Goal: Information Seeking & Learning: Learn about a topic

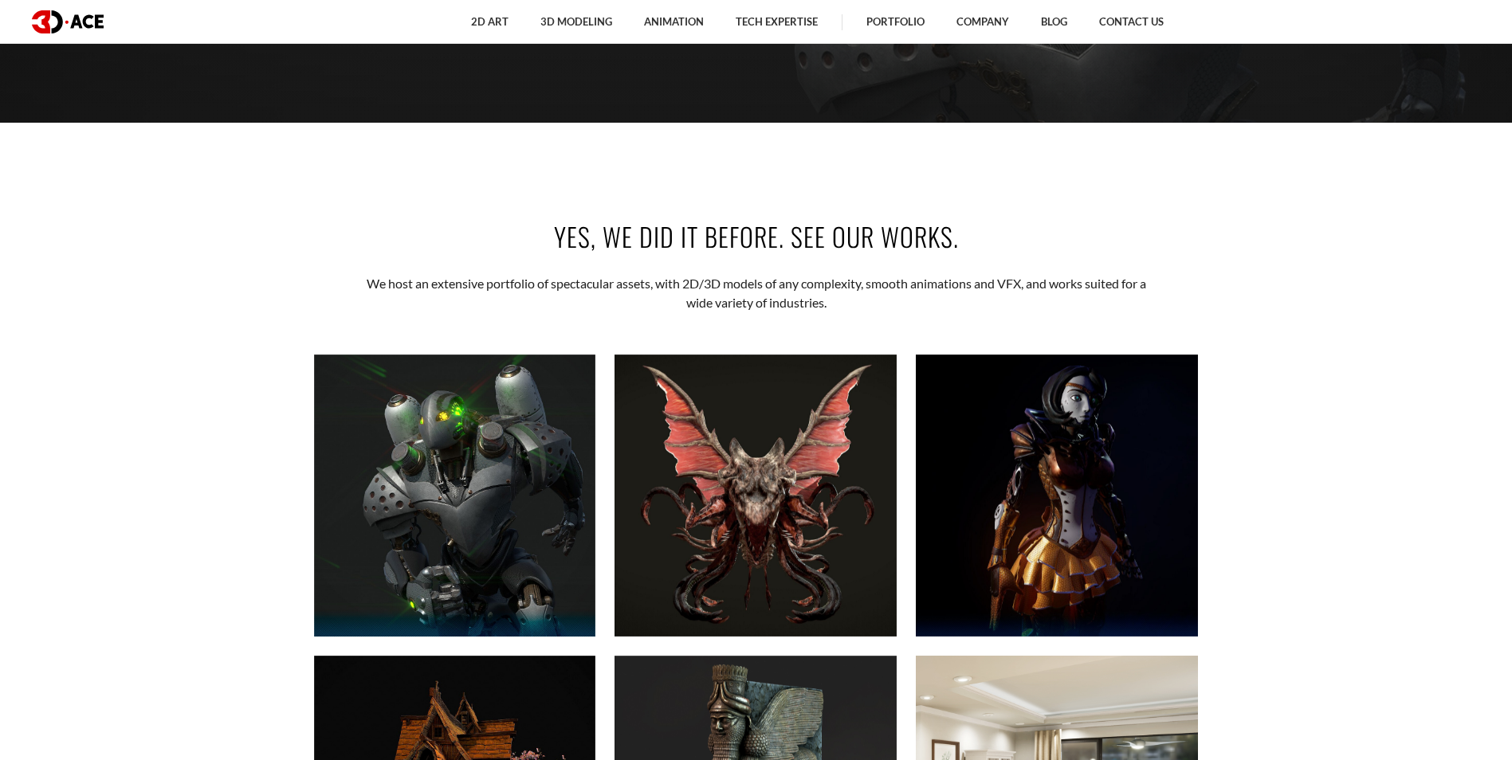
scroll to position [797, 0]
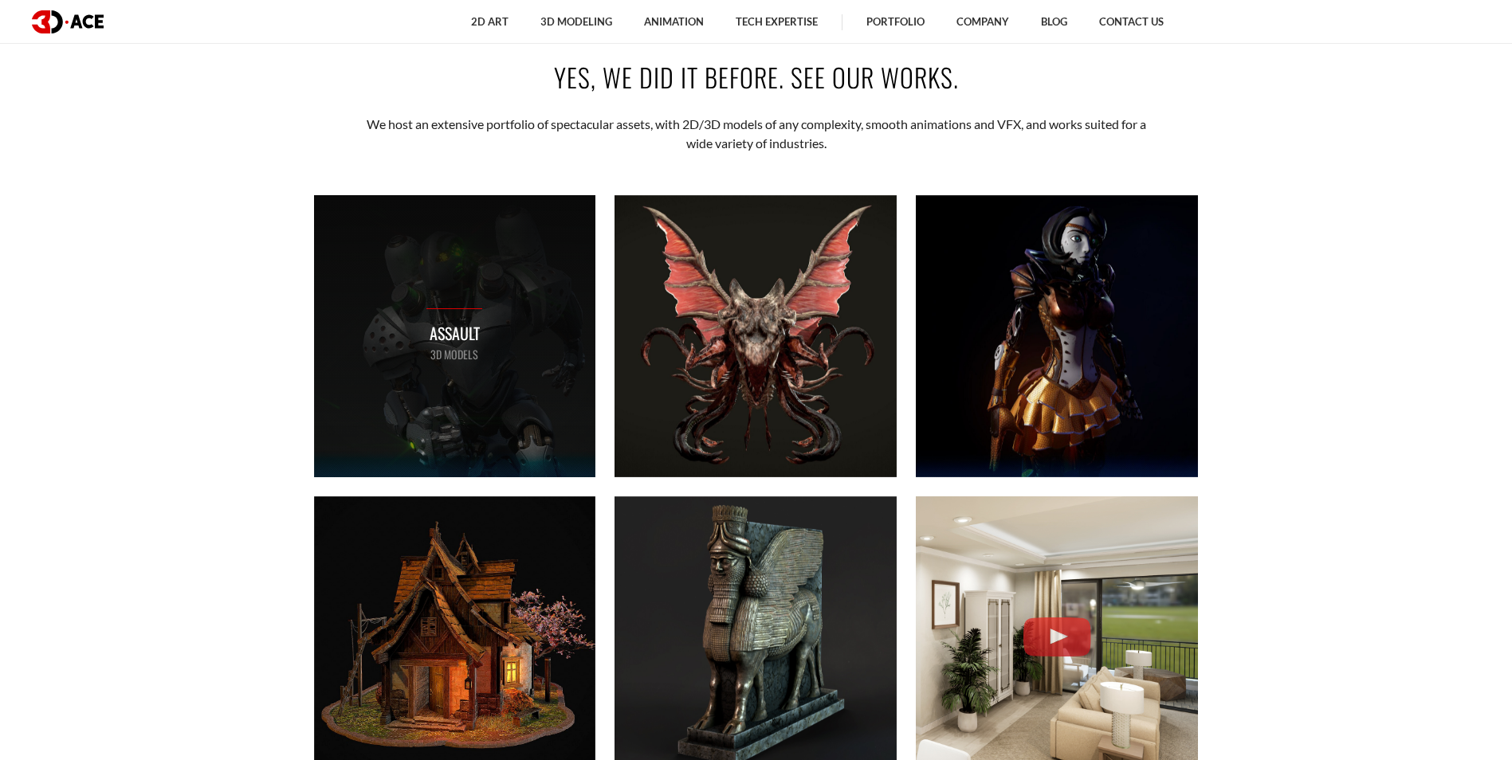
click at [538, 332] on div "Assault 3D MODELS" at bounding box center [455, 336] width 282 height 282
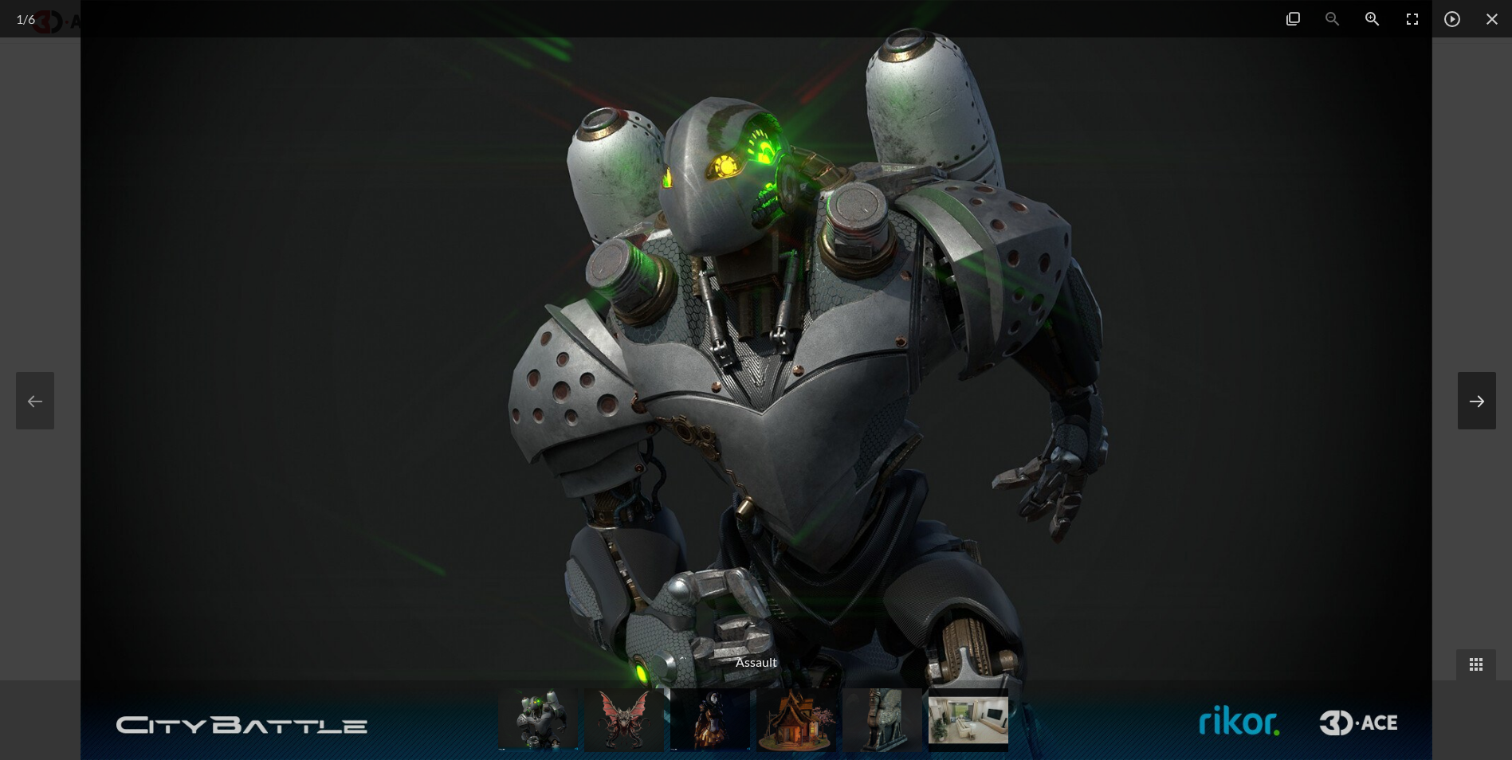
click at [1471, 400] on button at bounding box center [1477, 400] width 38 height 57
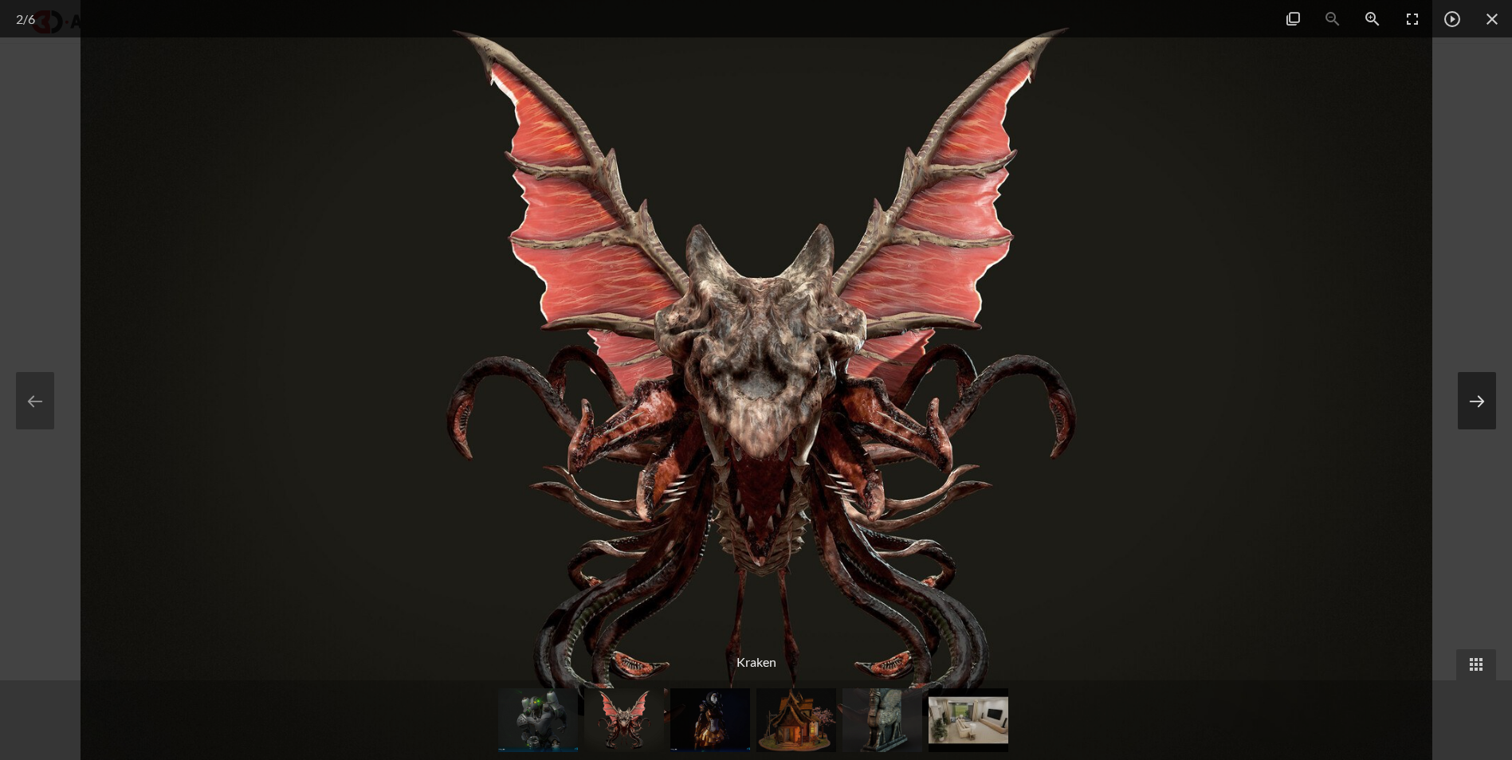
click at [1483, 422] on button at bounding box center [1477, 400] width 38 height 57
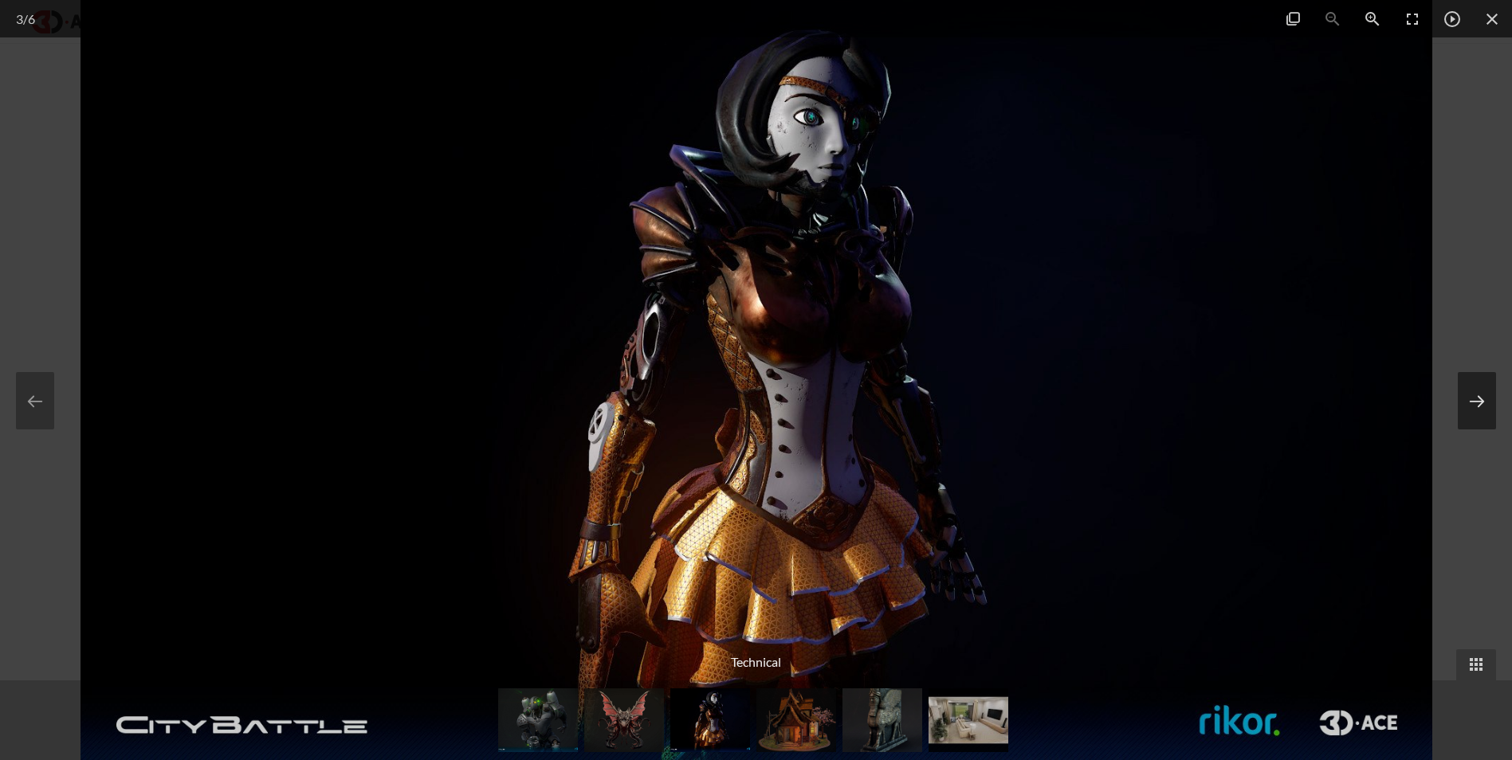
click at [1483, 422] on button at bounding box center [1477, 400] width 38 height 57
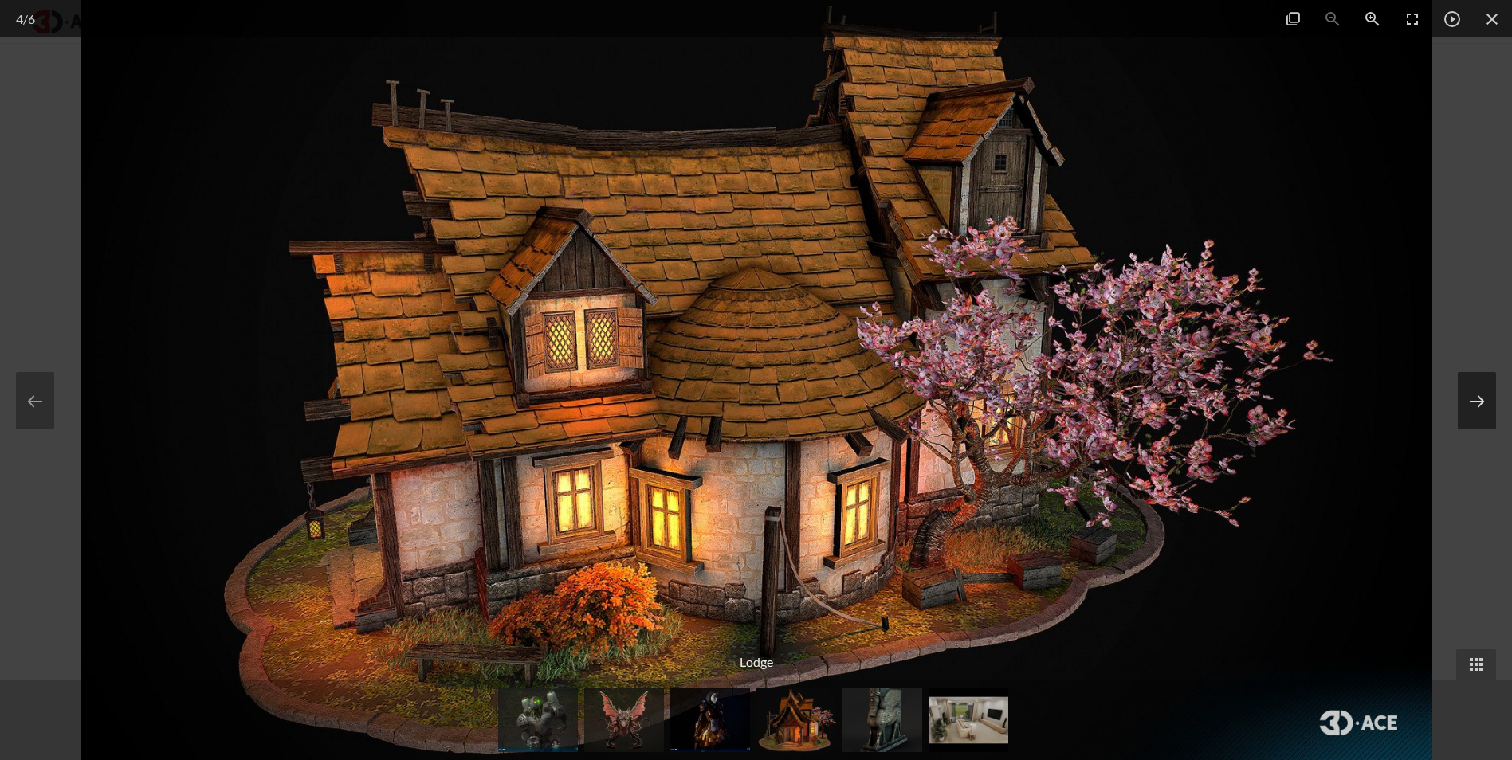
click at [1483, 422] on button at bounding box center [1477, 400] width 38 height 57
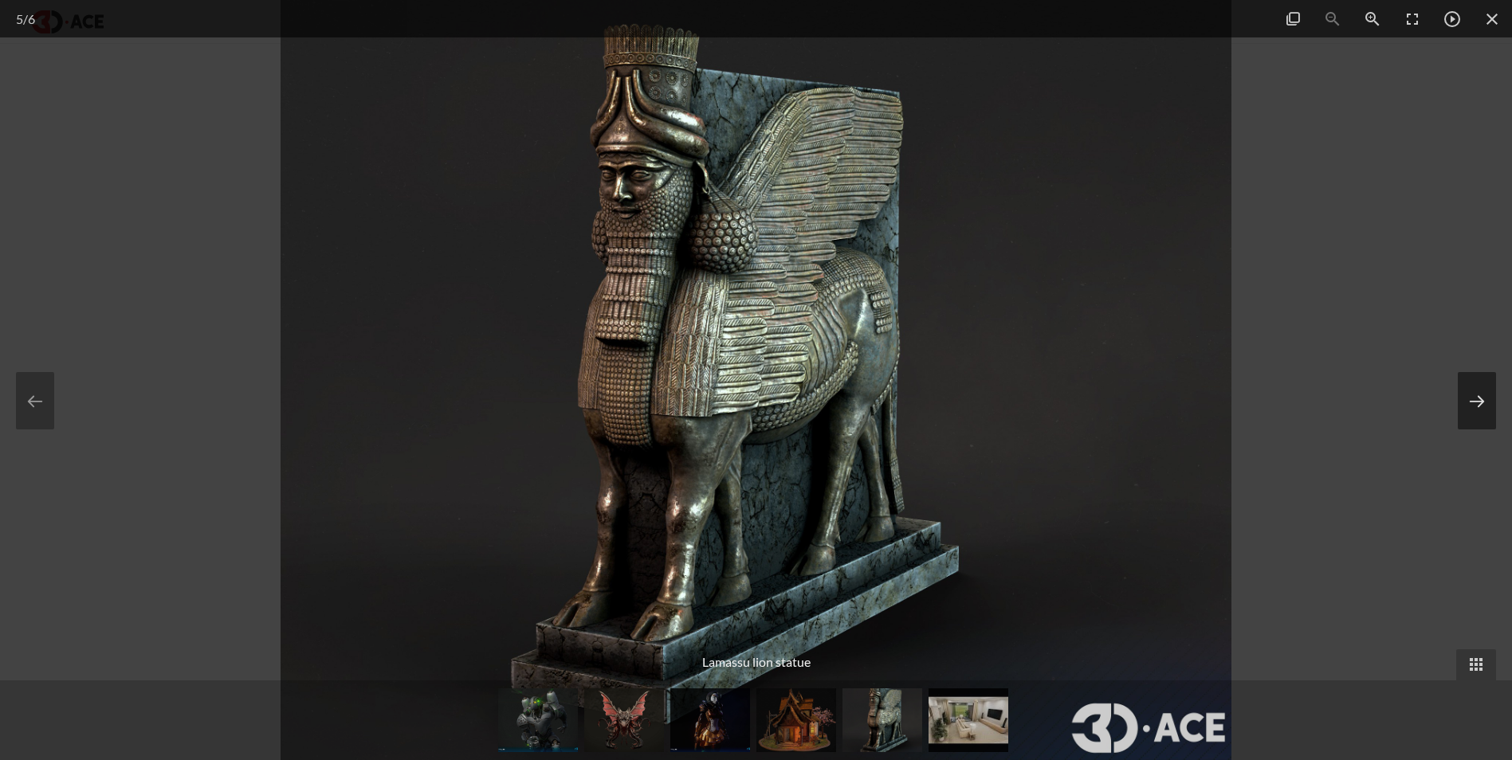
click at [1483, 422] on button at bounding box center [1477, 400] width 38 height 57
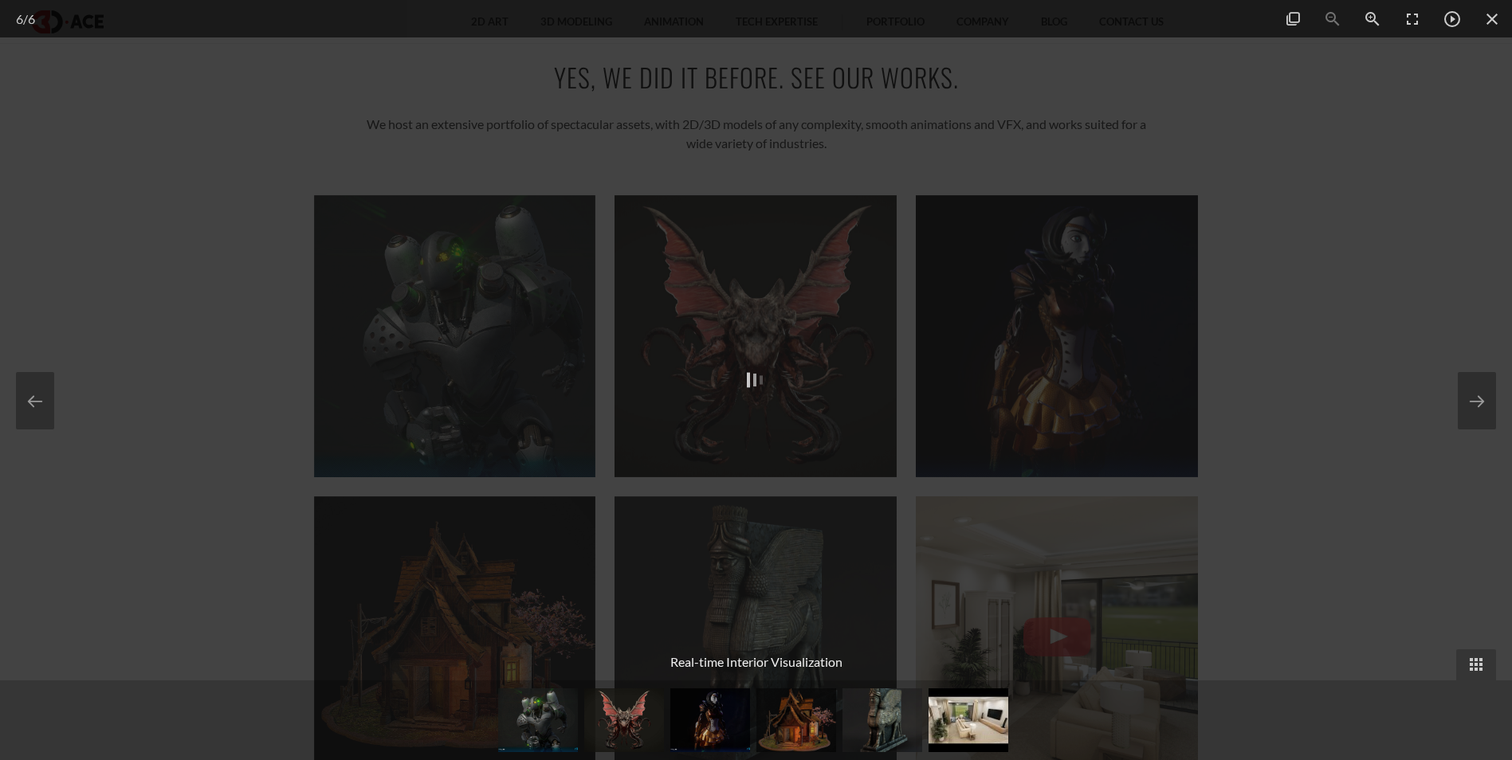
click at [1362, 434] on div at bounding box center [756, 380] width 1512 height 760
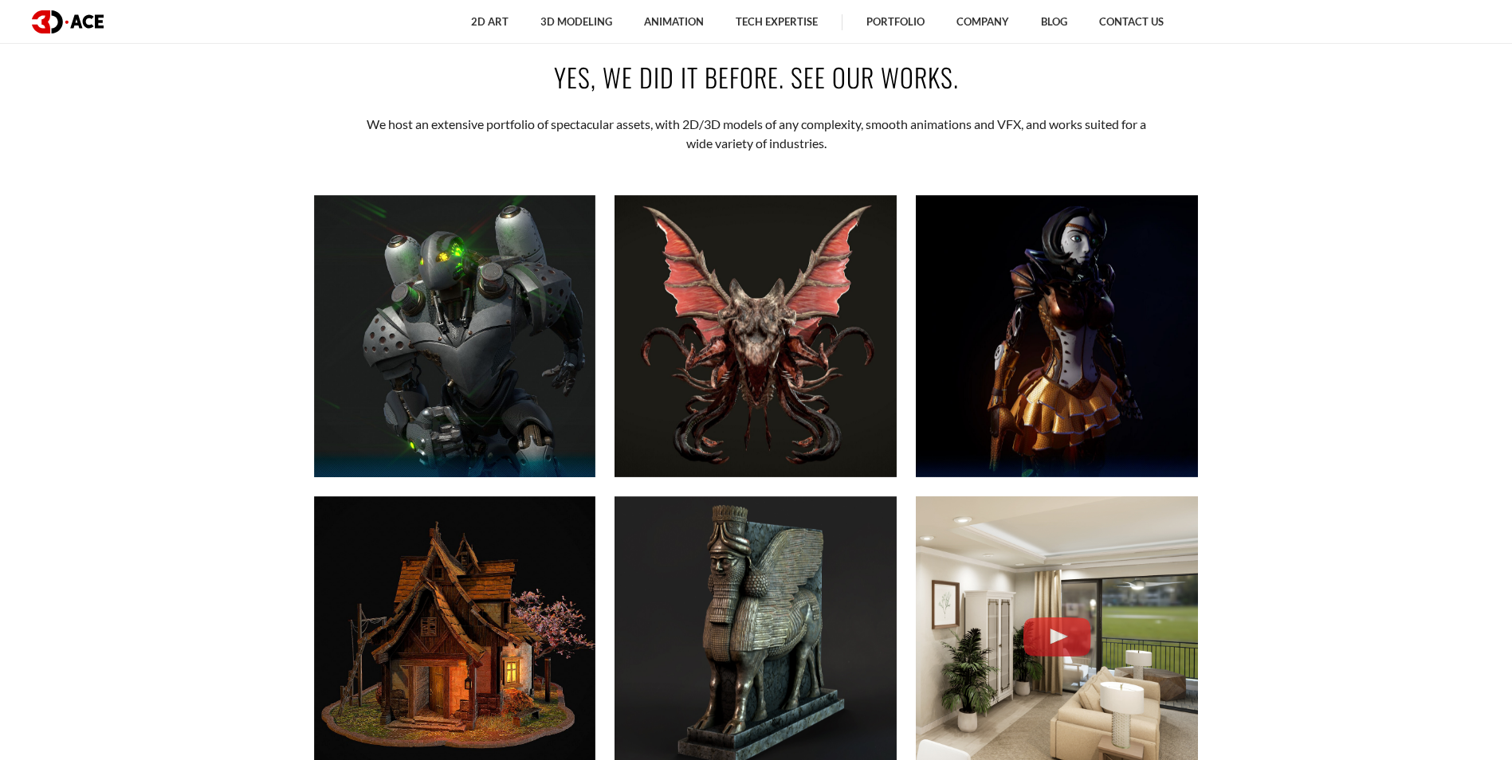
scroll to position [1036, 0]
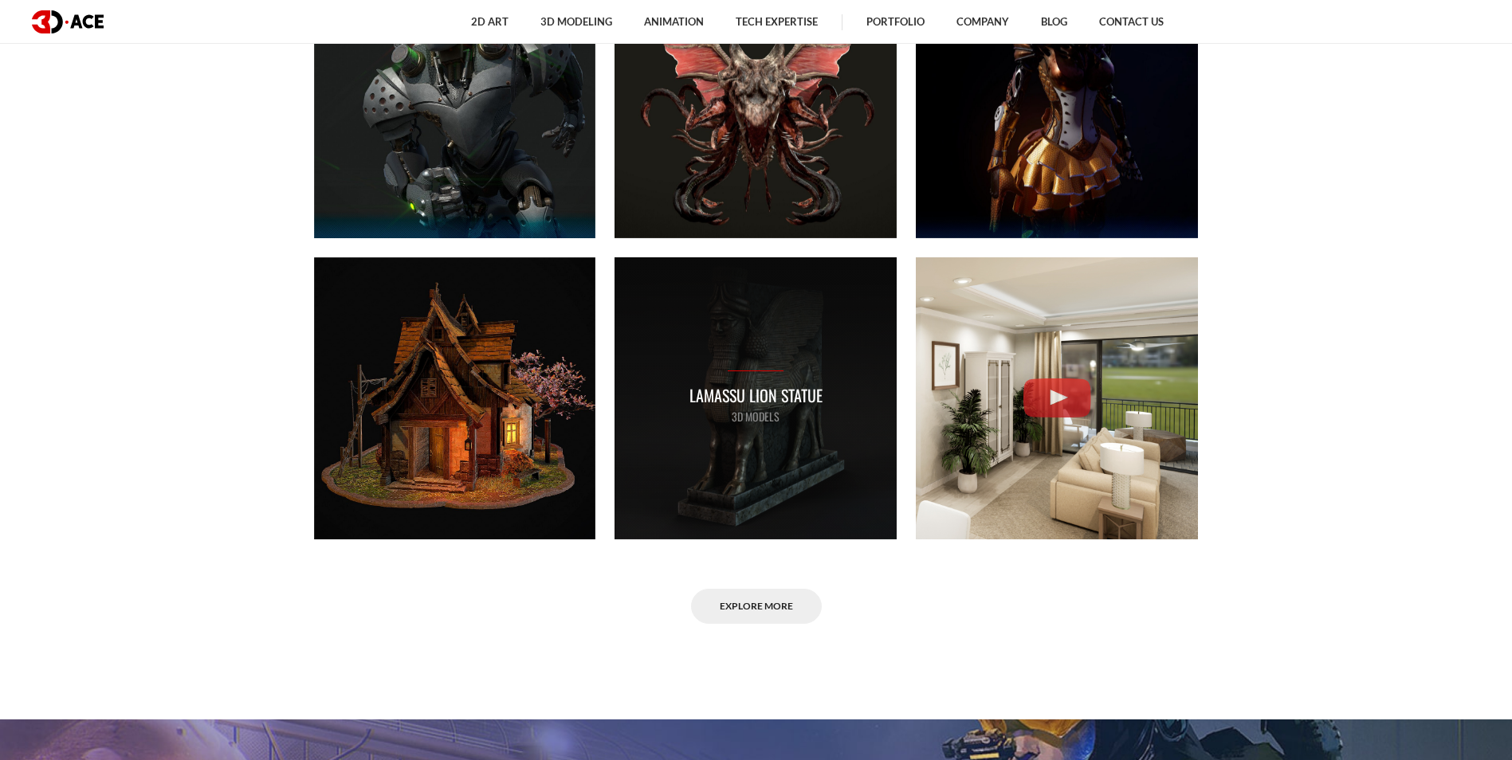
click at [729, 430] on div "Lamassu lion statue 3D MODELS" at bounding box center [756, 398] width 282 height 282
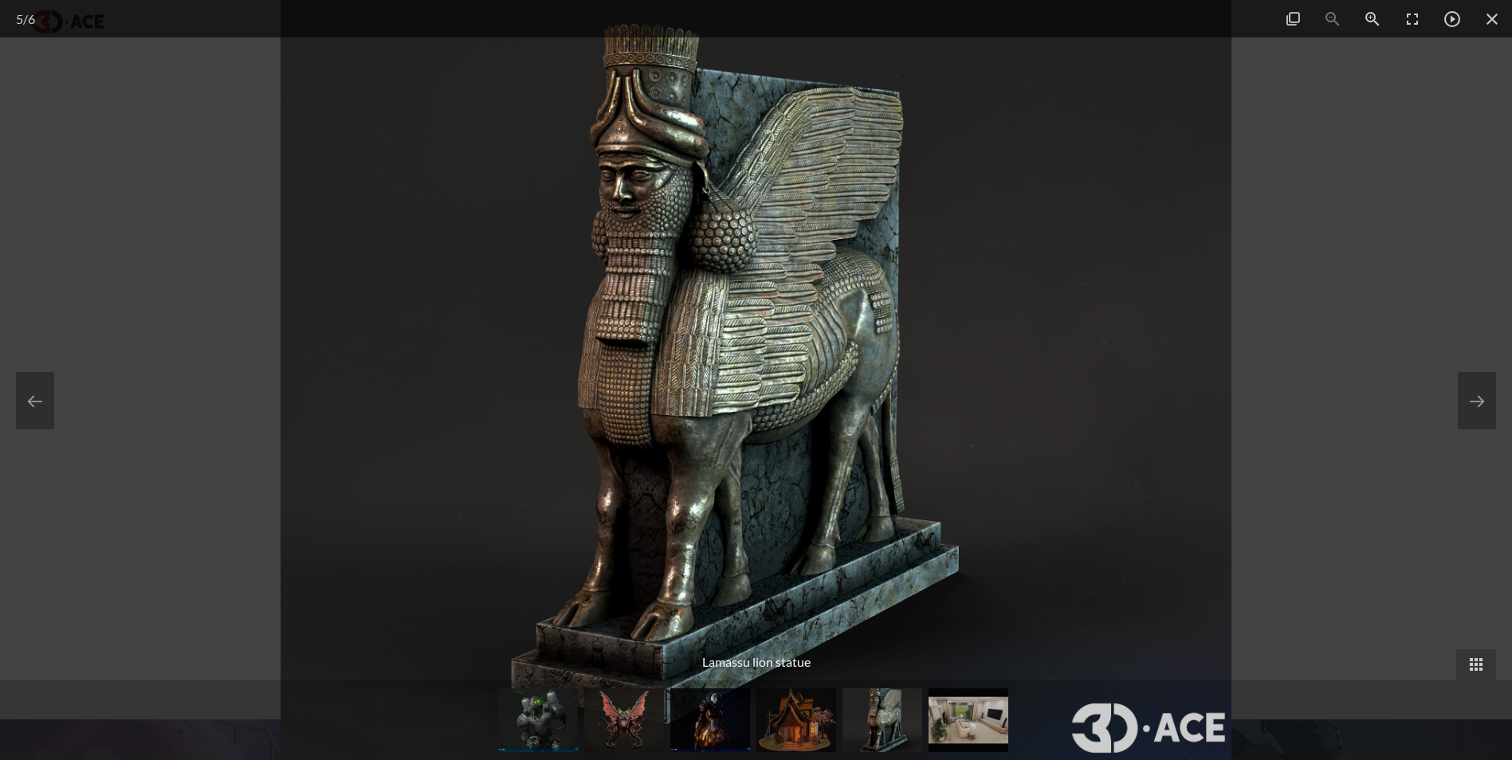
click at [1023, 444] on img at bounding box center [756, 380] width 951 height 760
click at [1348, 438] on div at bounding box center [756, 380] width 1512 height 760
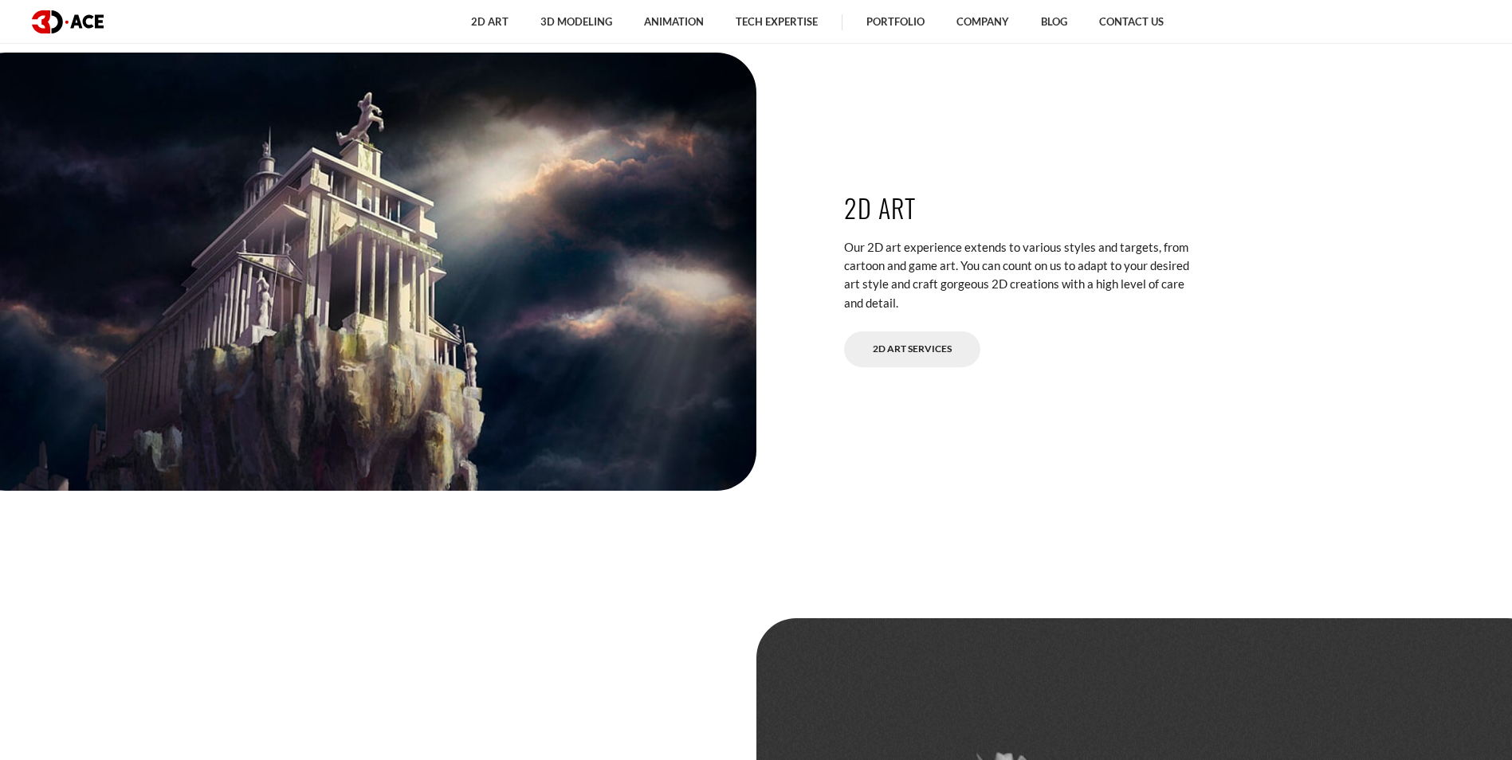
scroll to position [2949, 0]
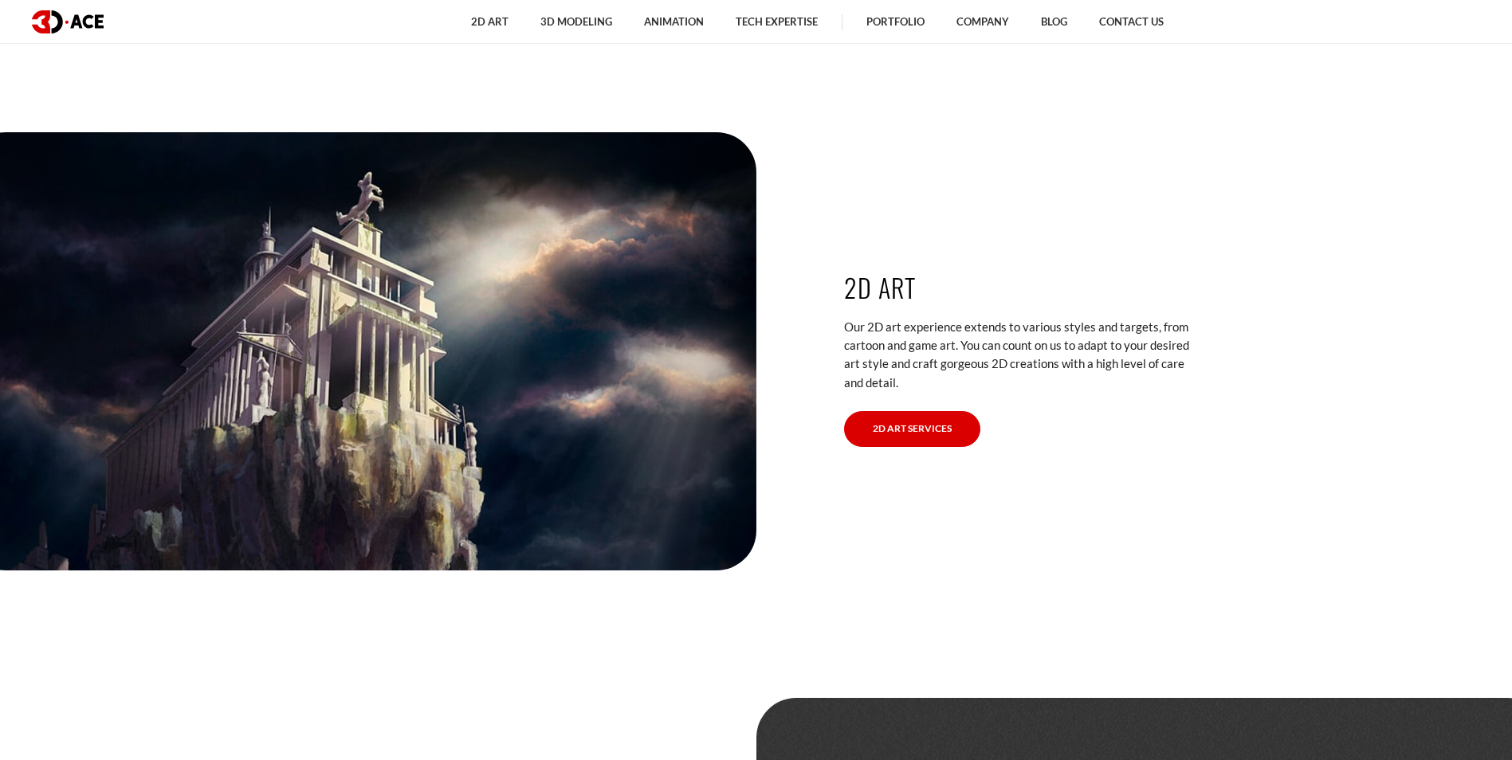
click at [900, 415] on link "2D Art Services" at bounding box center [912, 429] width 136 height 36
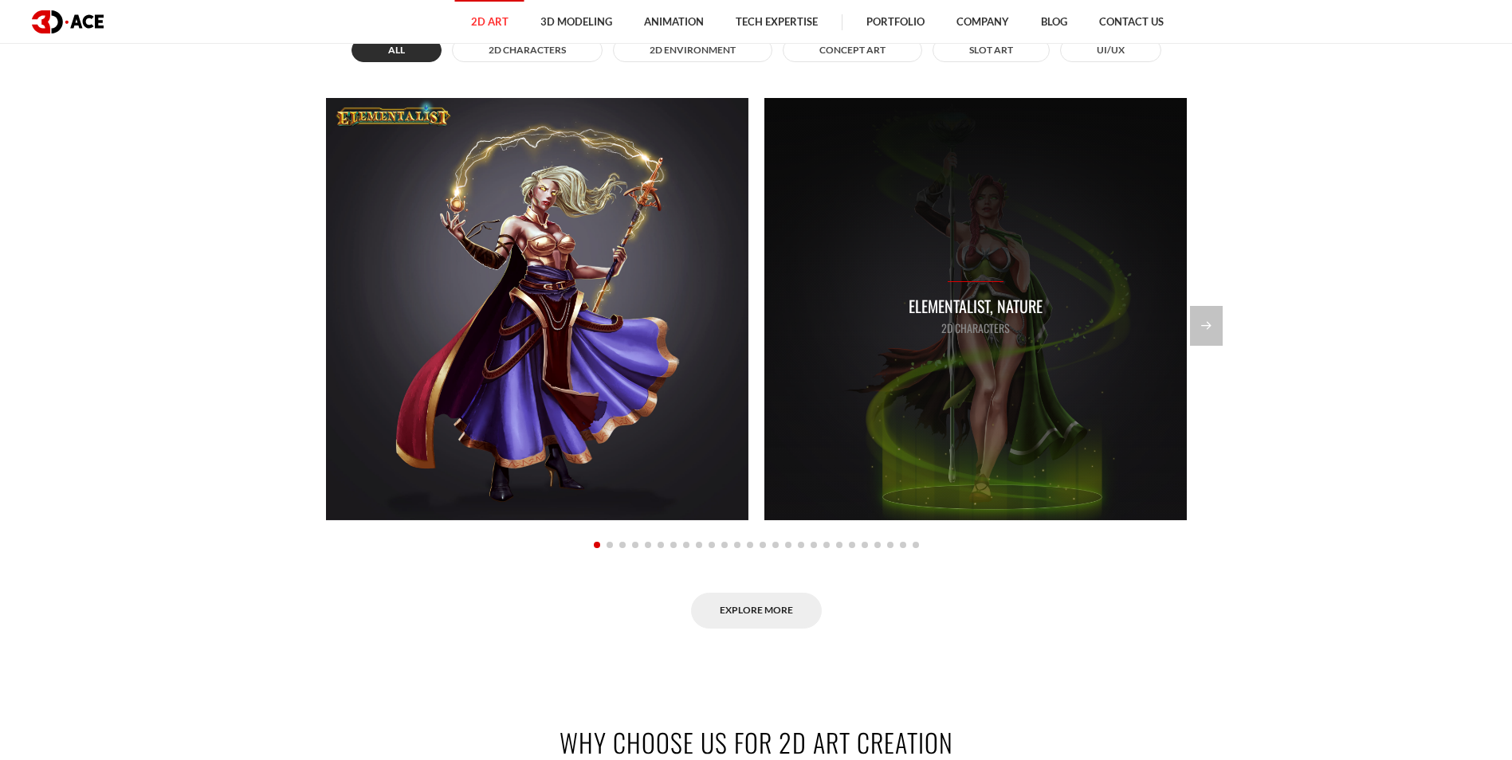
scroll to position [1355, 0]
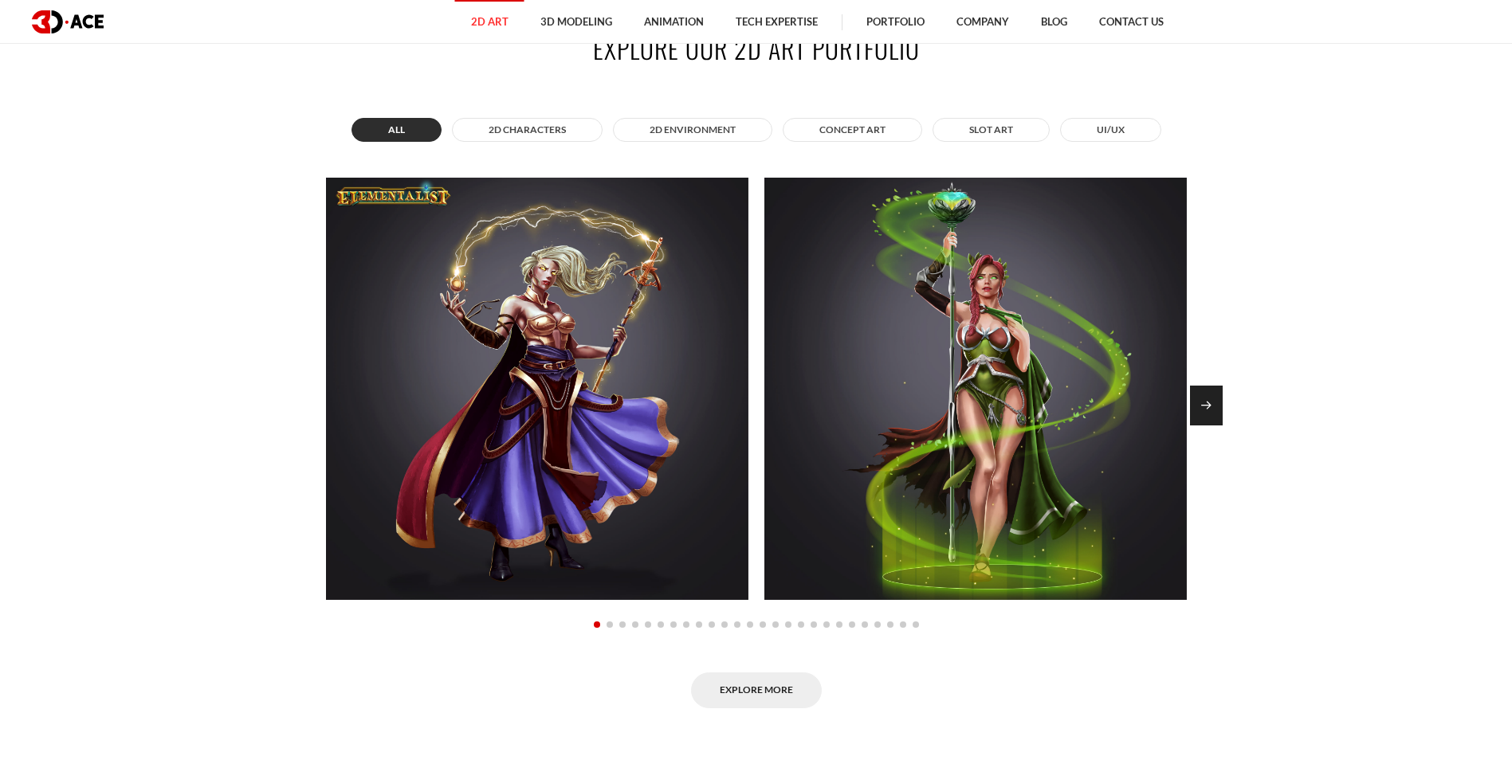
click at [1203, 398] on div "Next slide" at bounding box center [1206, 406] width 33 height 40
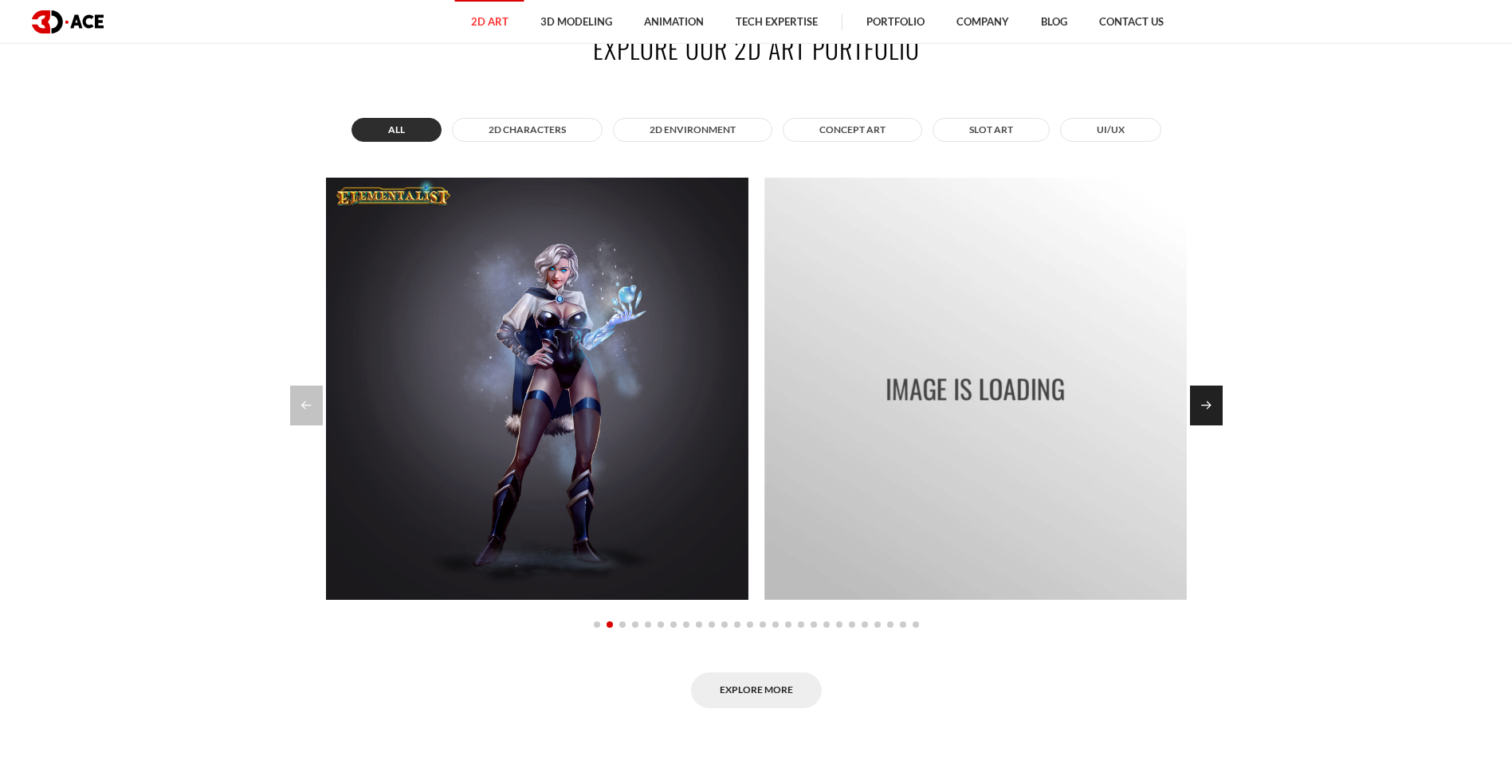
click at [1203, 398] on div "Next slide" at bounding box center [1206, 406] width 33 height 40
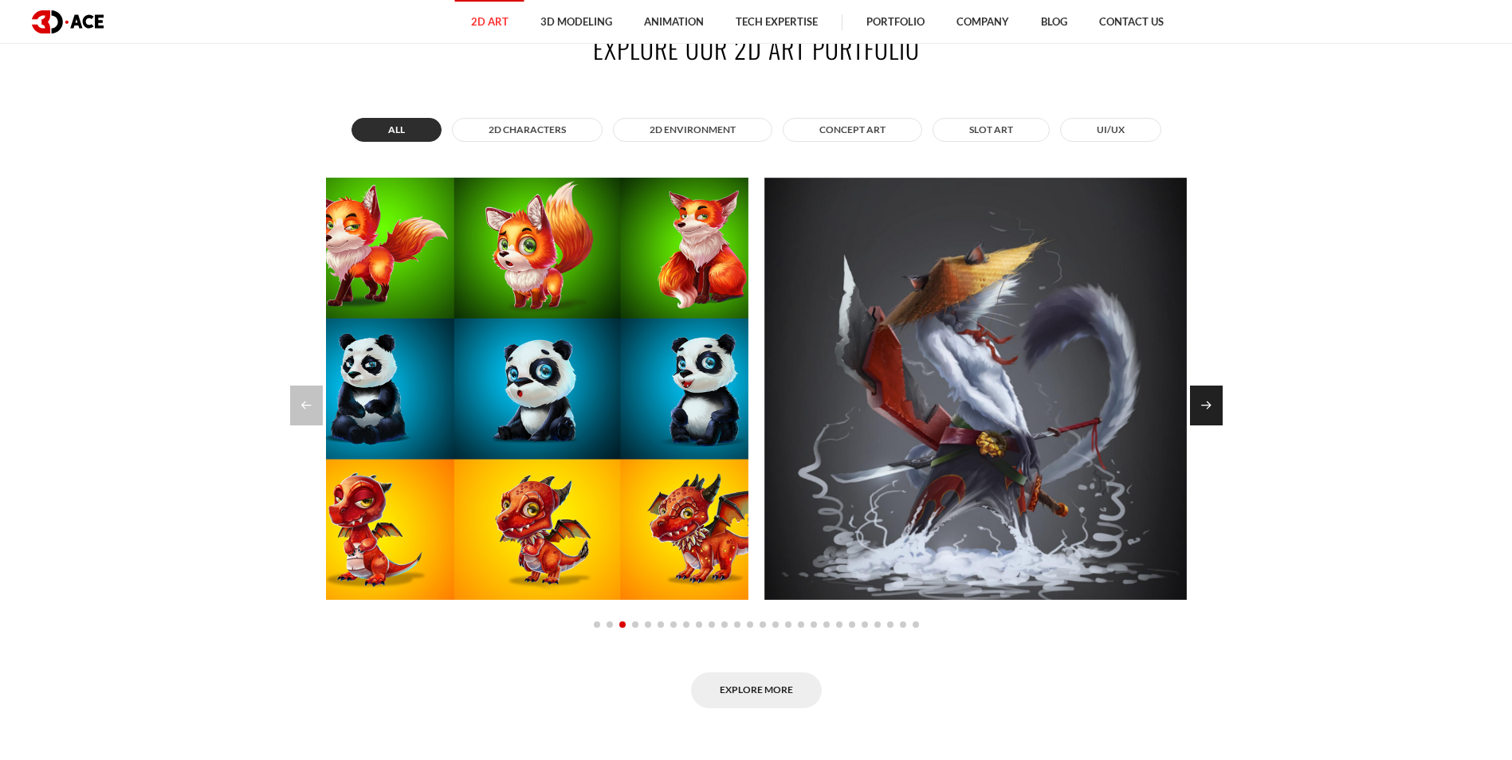
click at [1203, 398] on div "Next slide" at bounding box center [1206, 406] width 33 height 40
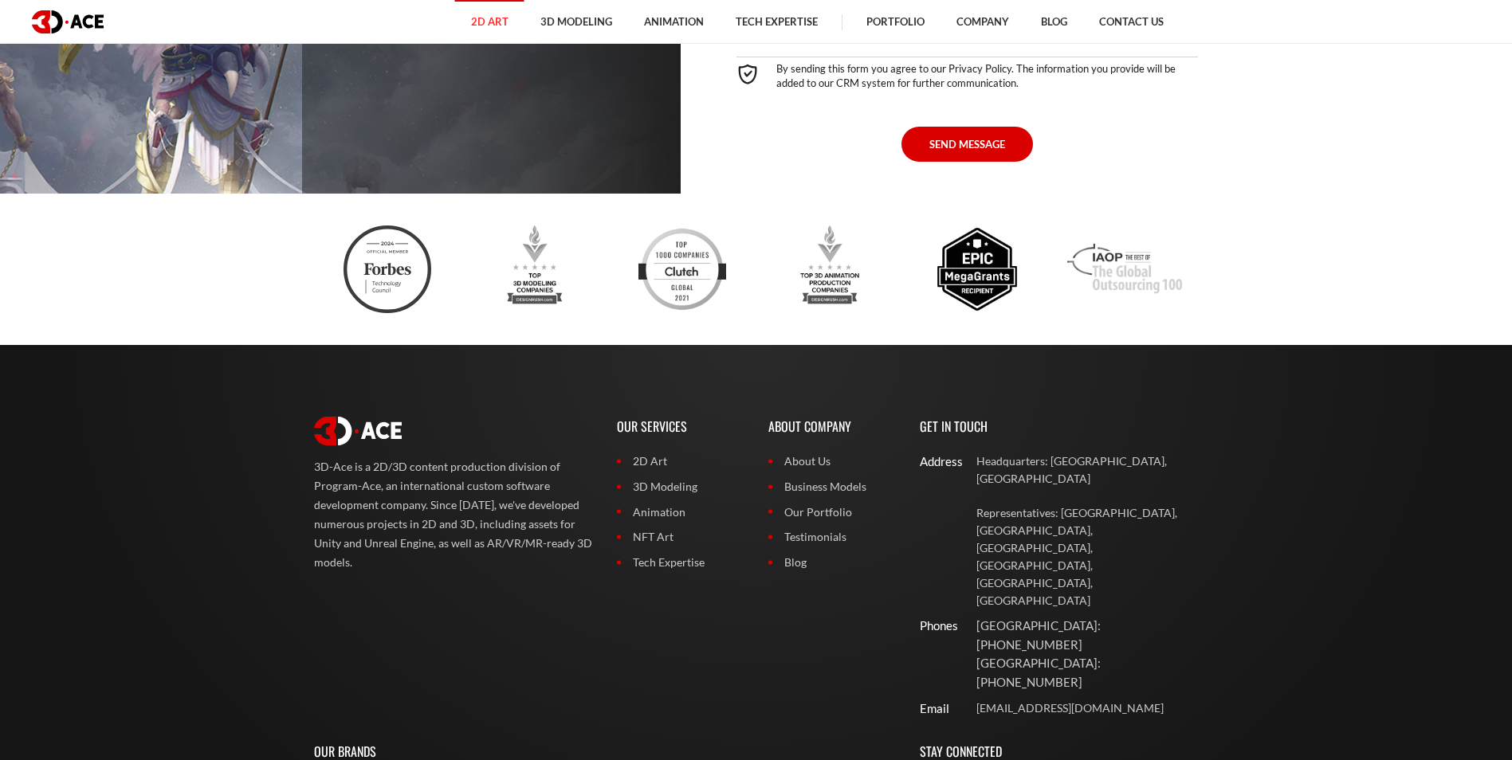
scroll to position [4544, 0]
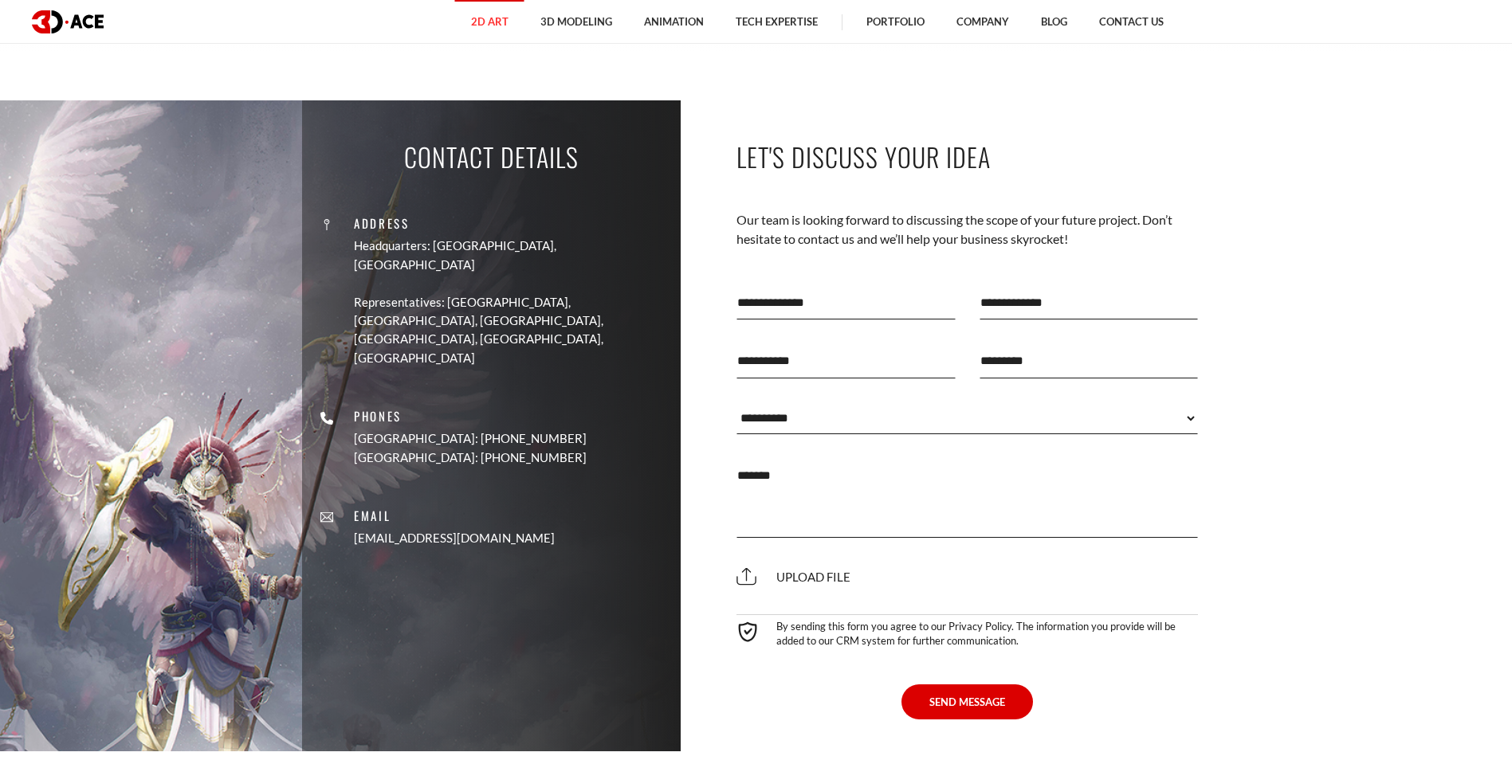
click at [871, 428] on select "**********" at bounding box center [968, 419] width 462 height 32
click at [1502, 505] on section "Contact Details Address Headquarters: Nicosia, Cyprus Representatives: USA, Can…" at bounding box center [756, 425] width 1512 height 651
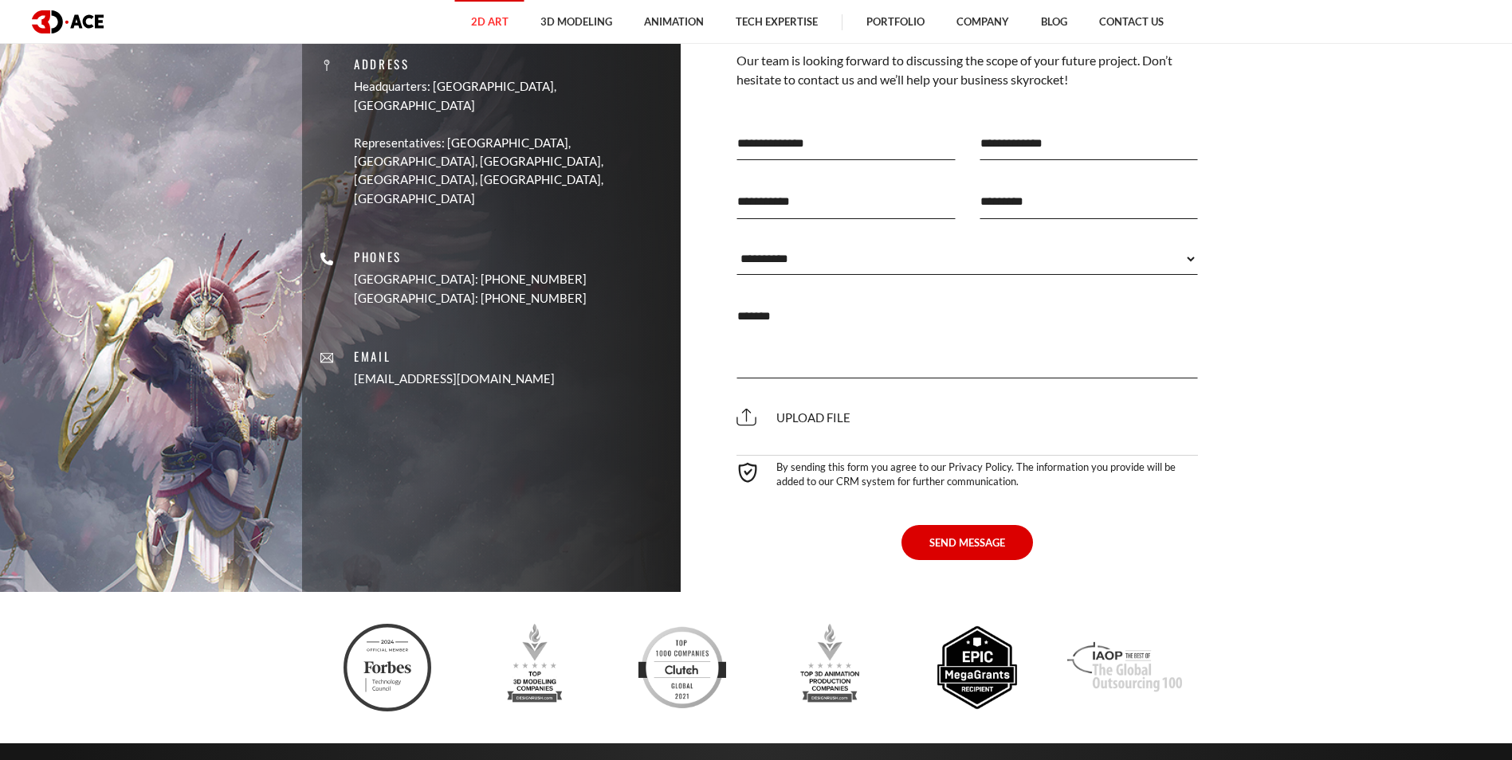
scroll to position [5102, 0]
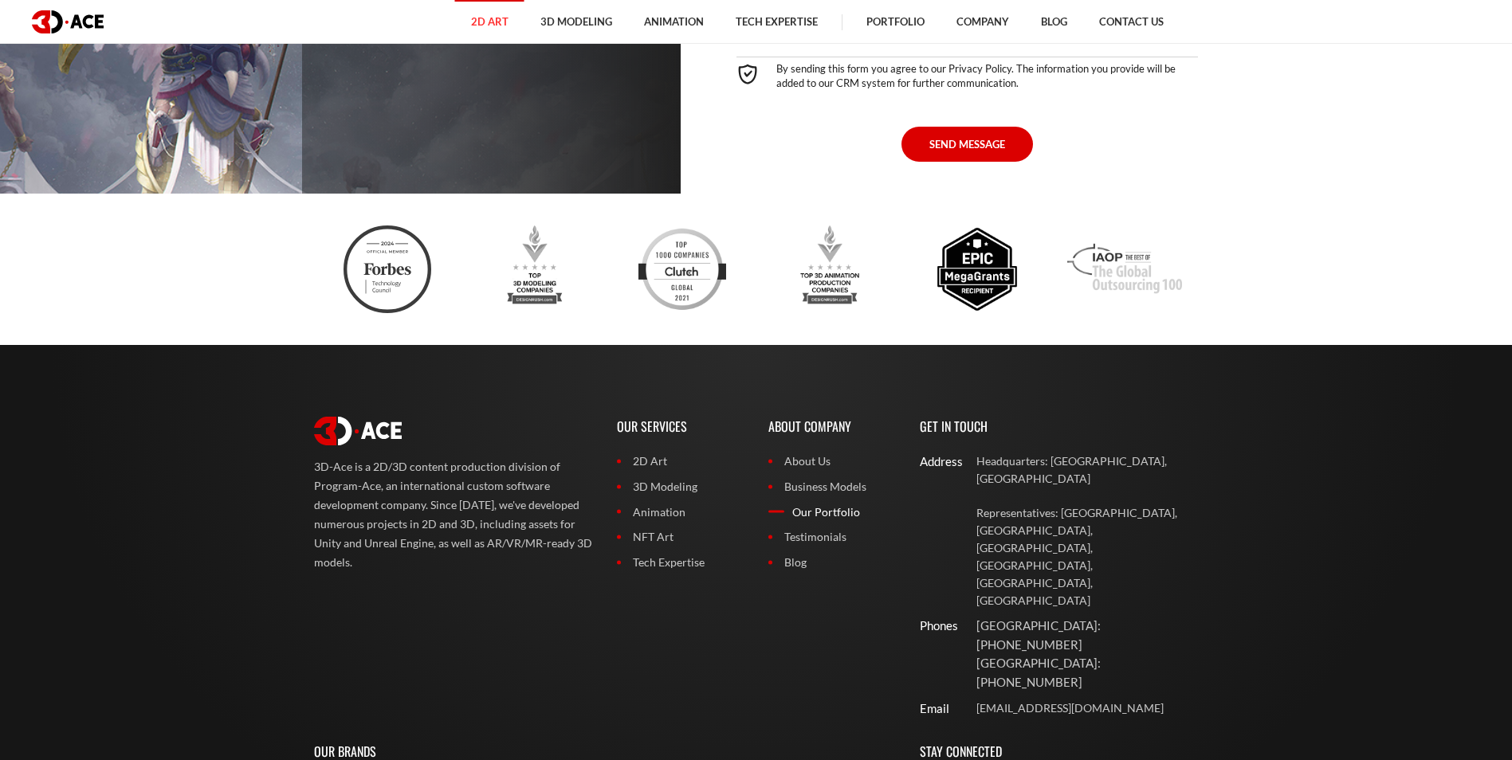
click at [833, 521] on link "Our Portfolio" at bounding box center [832, 513] width 128 height 18
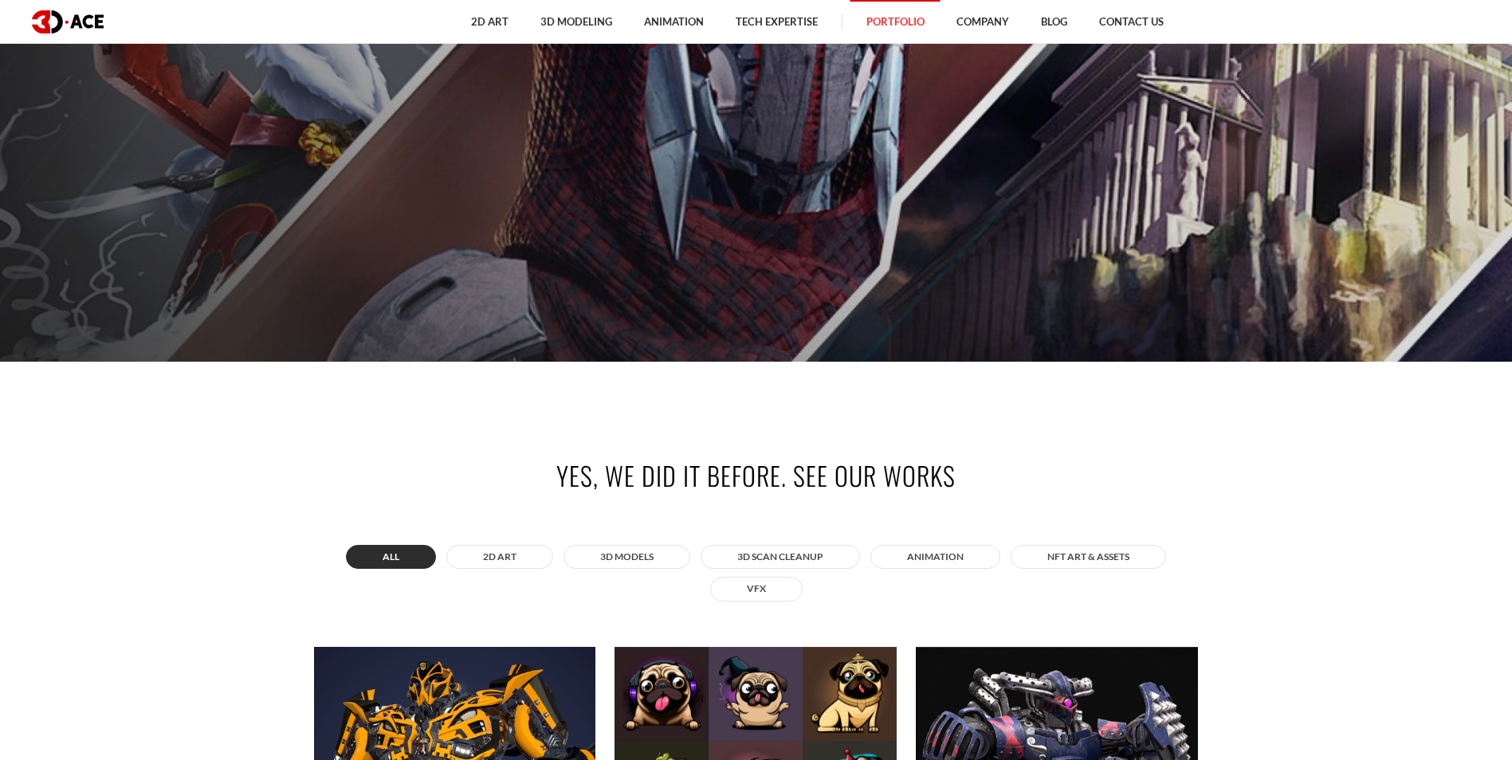
scroll to position [717, 0]
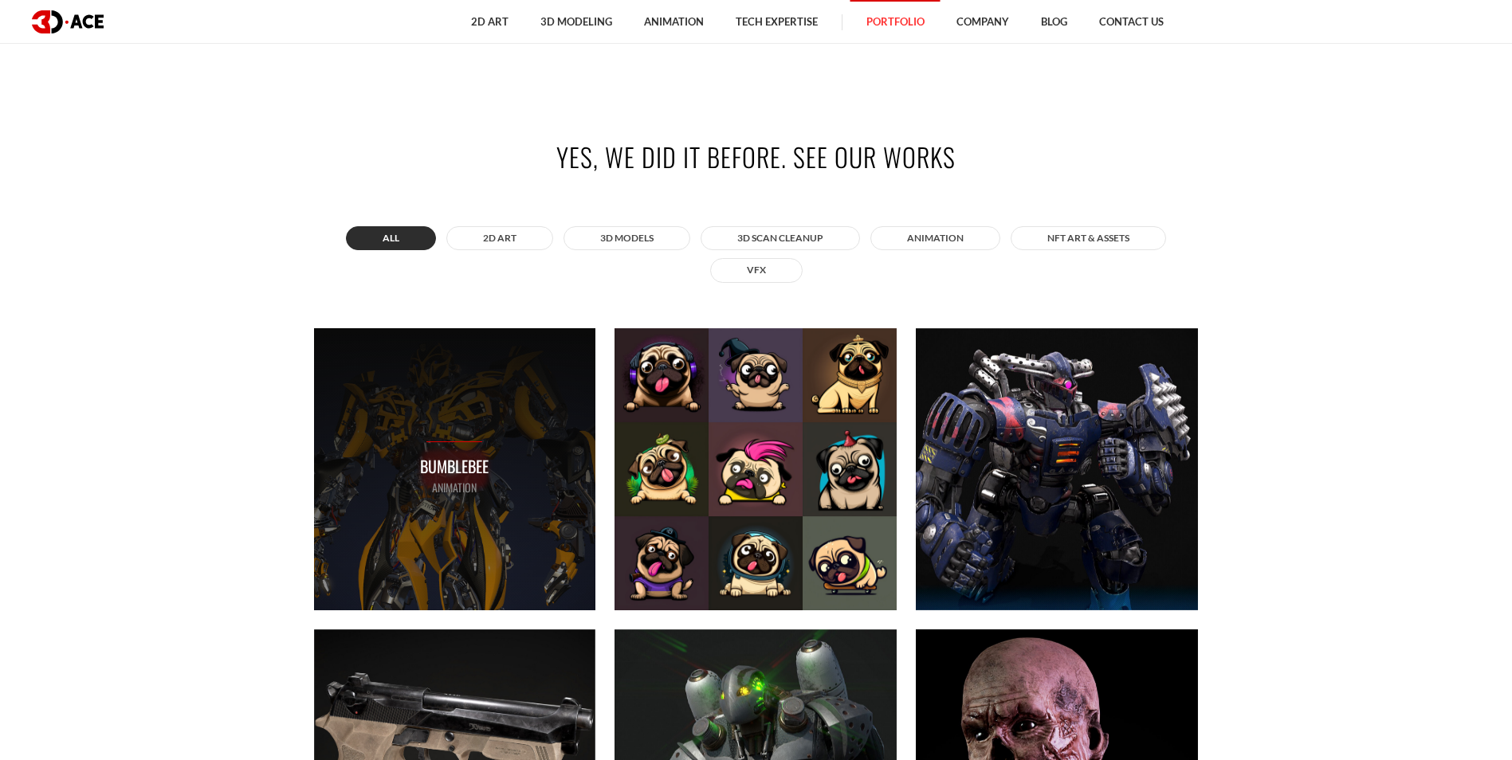
click at [412, 448] on div "Bumblebee ANIMATION" at bounding box center [455, 469] width 282 height 282
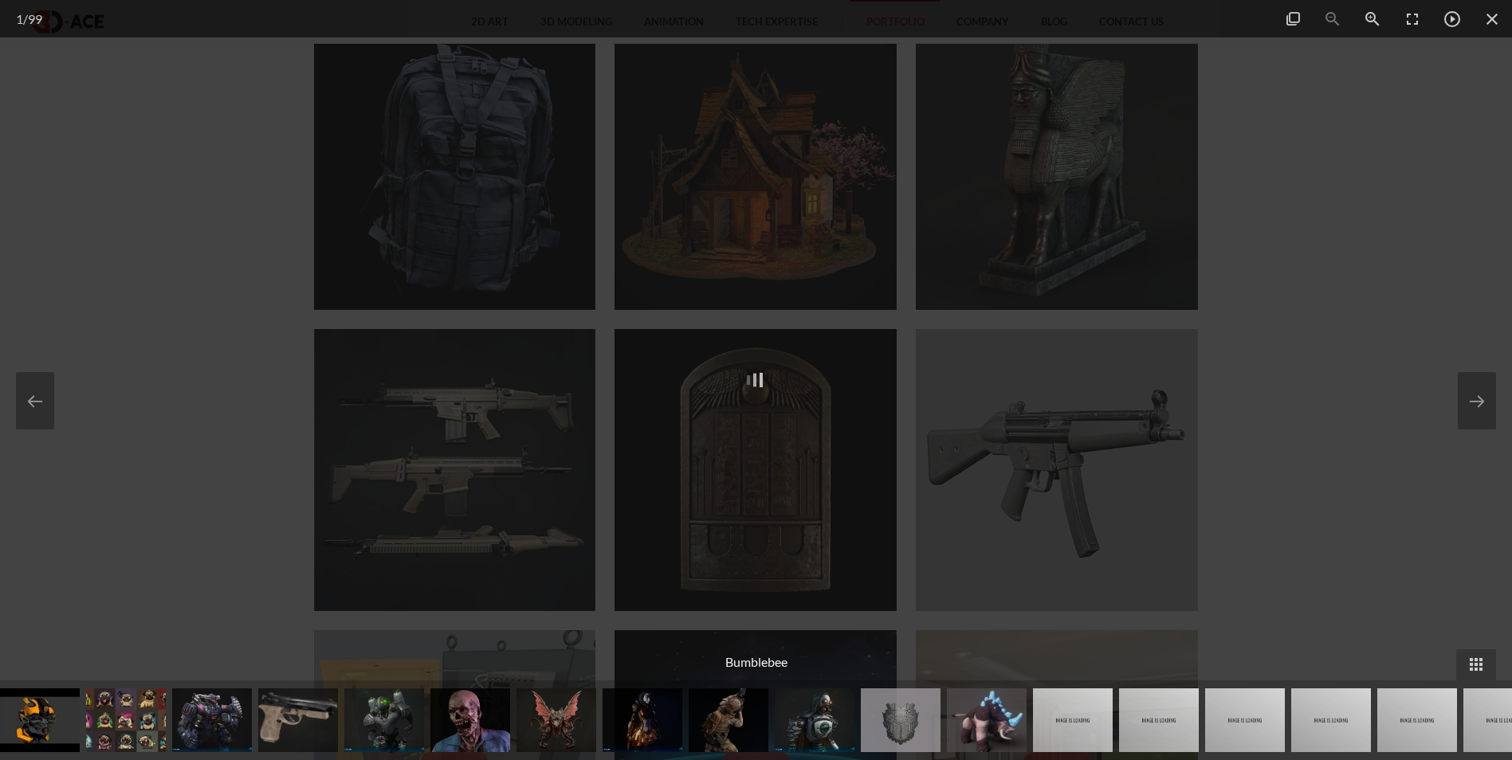
scroll to position [3188, 0]
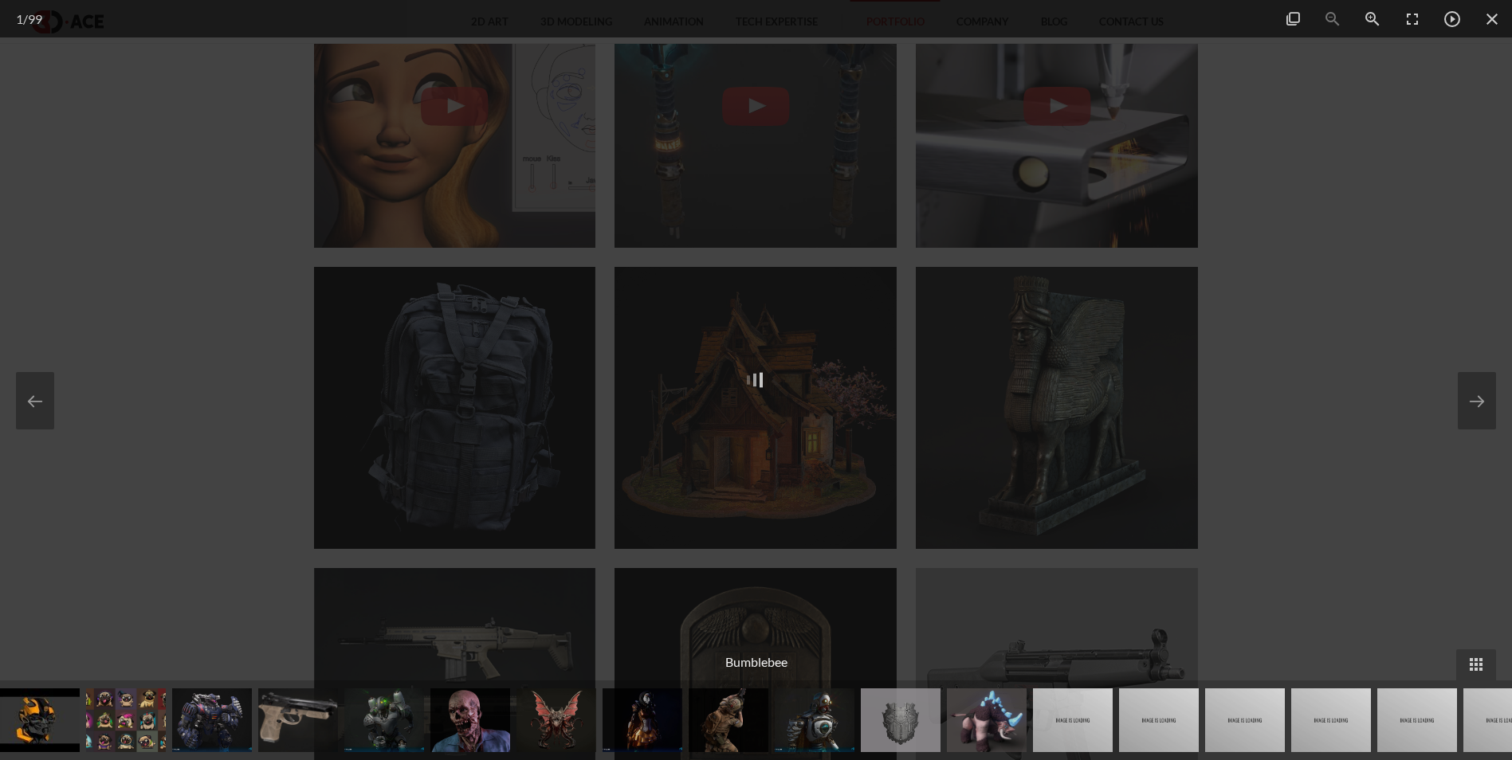
click at [273, 725] on img at bounding box center [298, 721] width 80 height 64
click at [275, 725] on img at bounding box center [298, 721] width 80 height 64
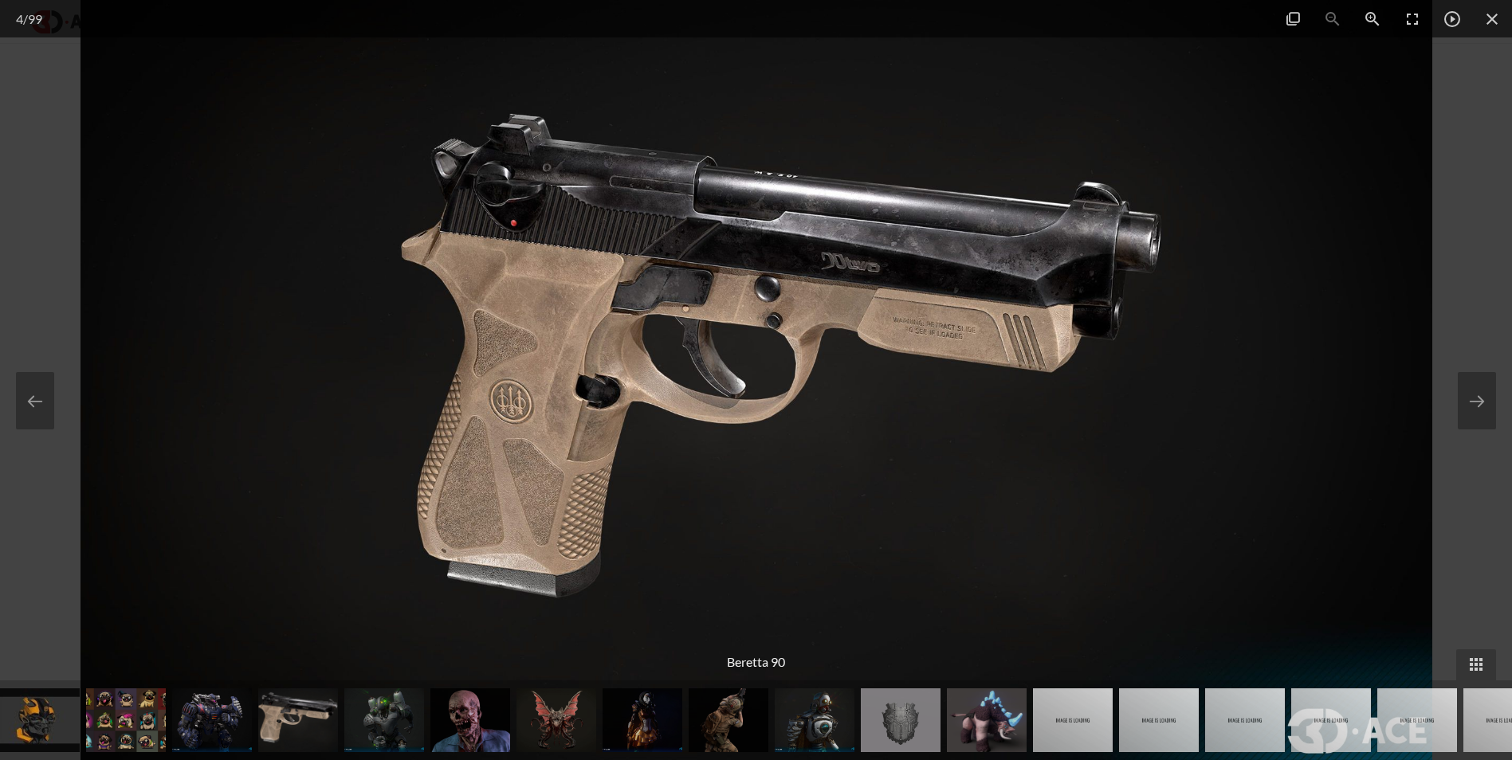
click at [372, 725] on img at bounding box center [384, 721] width 80 height 64
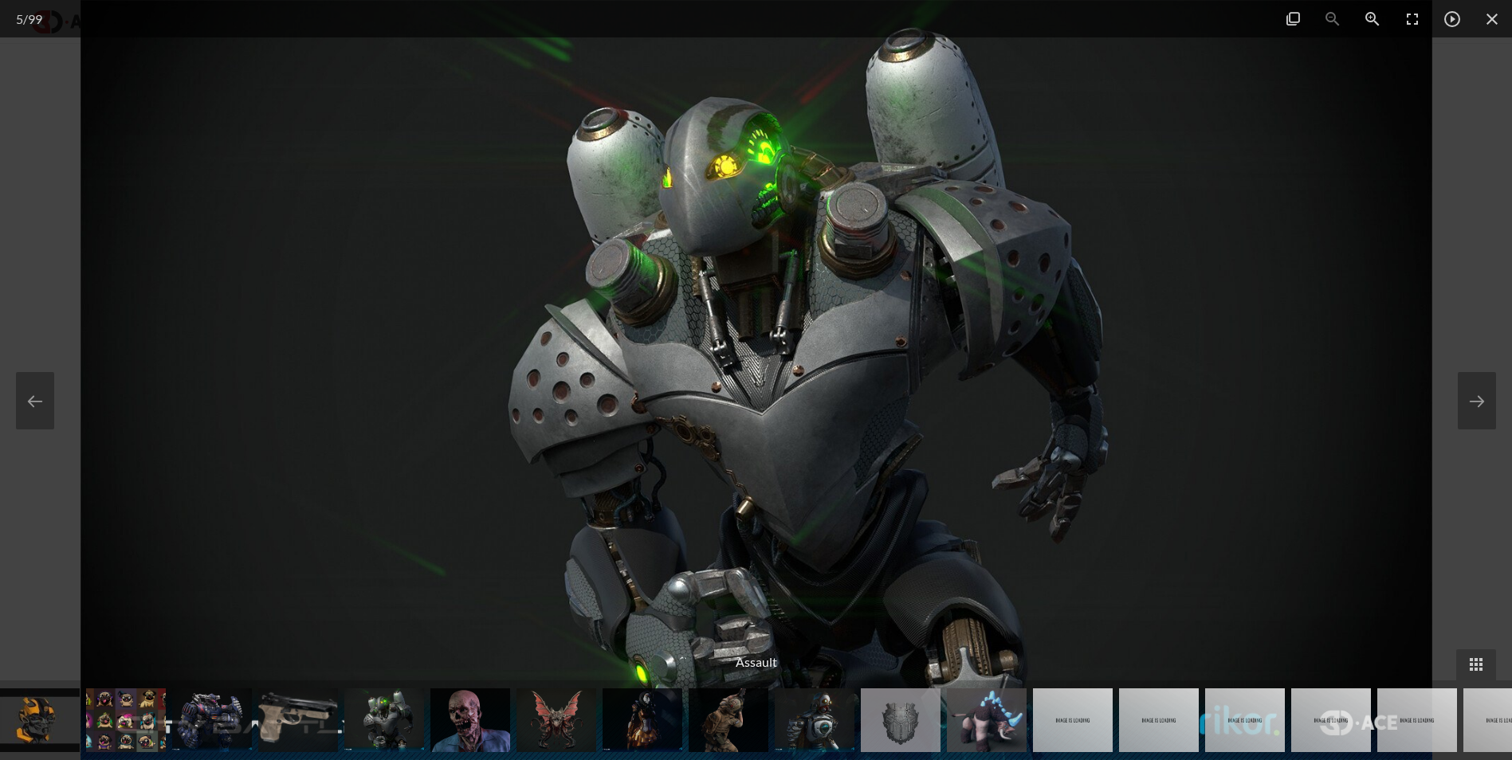
click at [1457, 260] on div at bounding box center [756, 380] width 1512 height 760
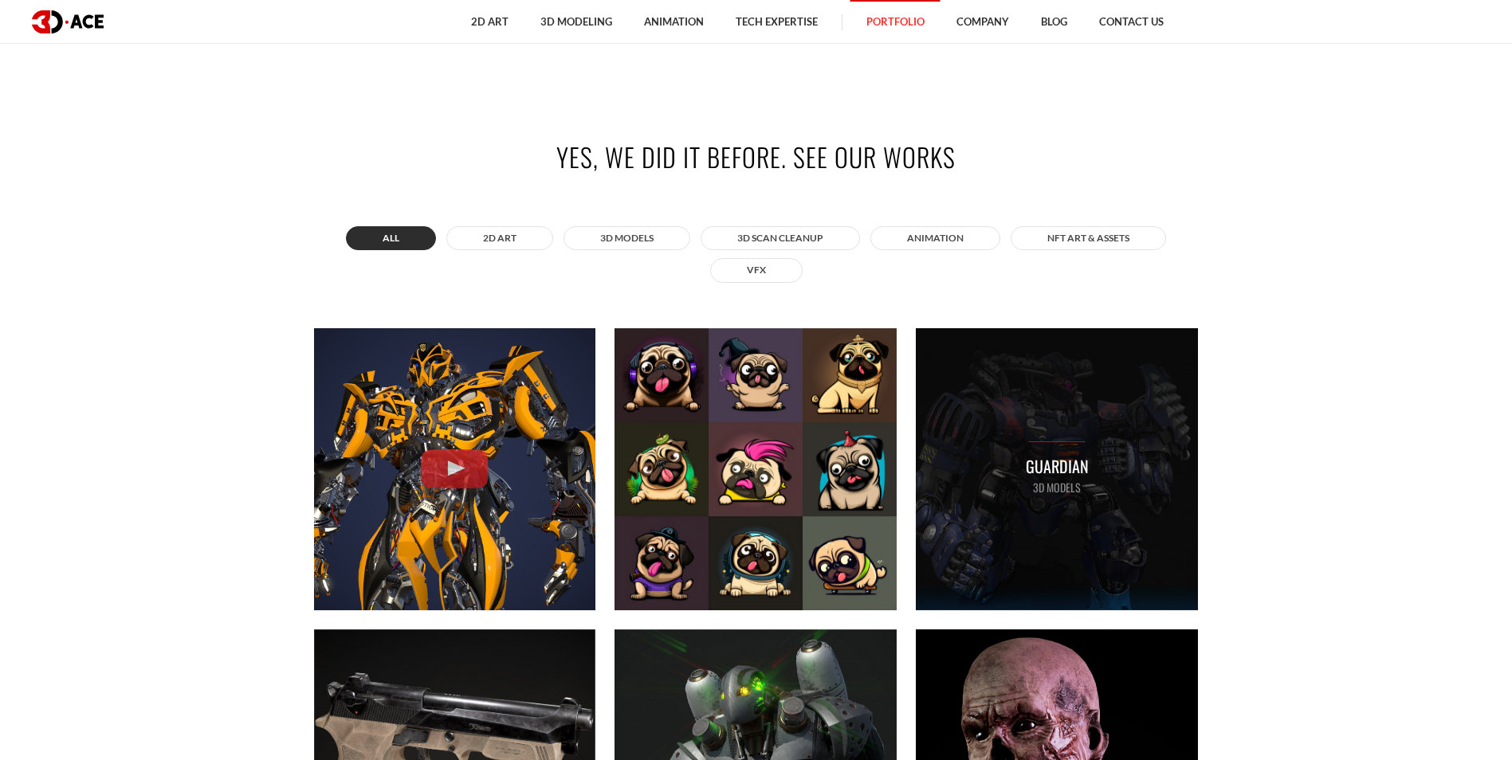
scroll to position [399, 0]
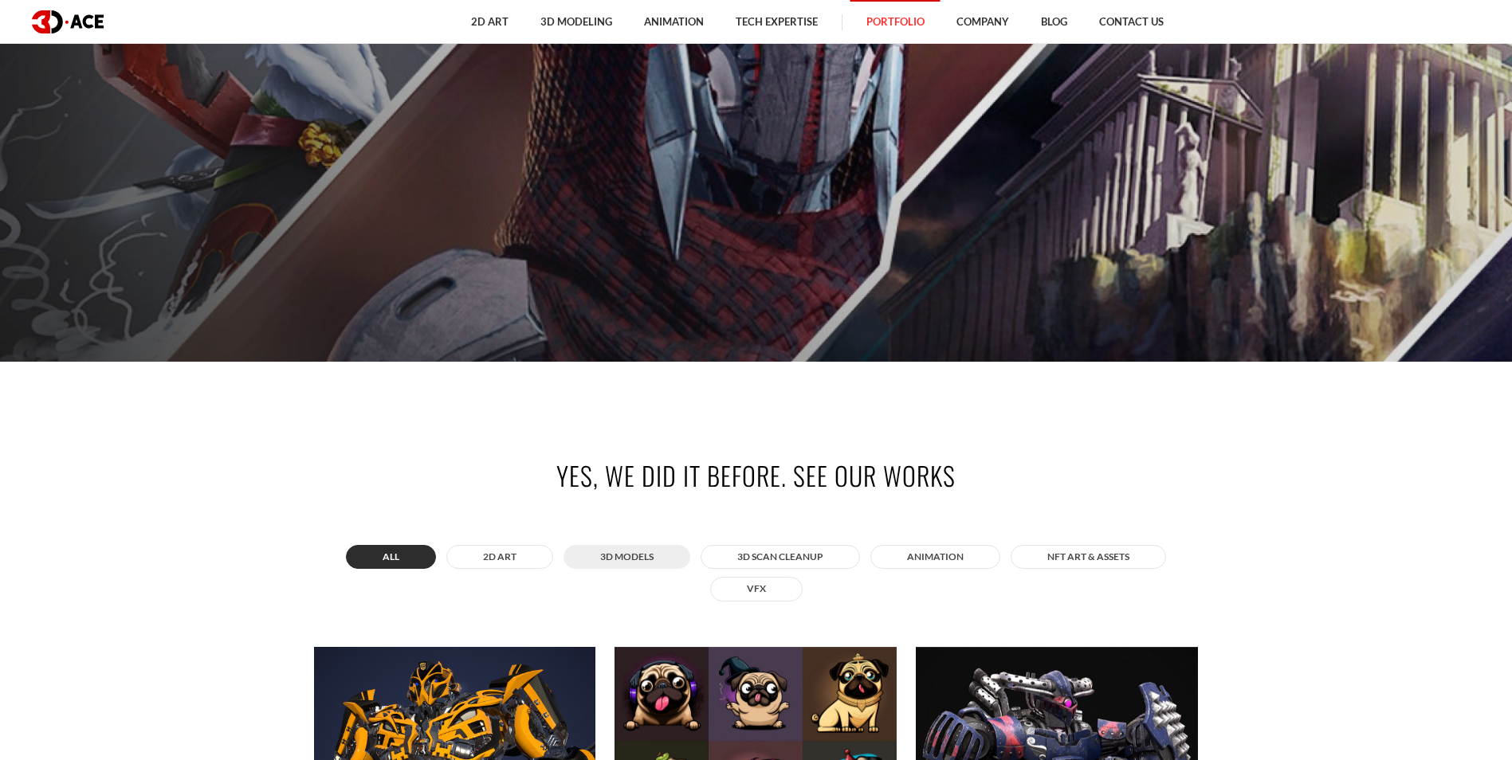
click at [615, 560] on button "3D MODELS" at bounding box center [627, 557] width 127 height 24
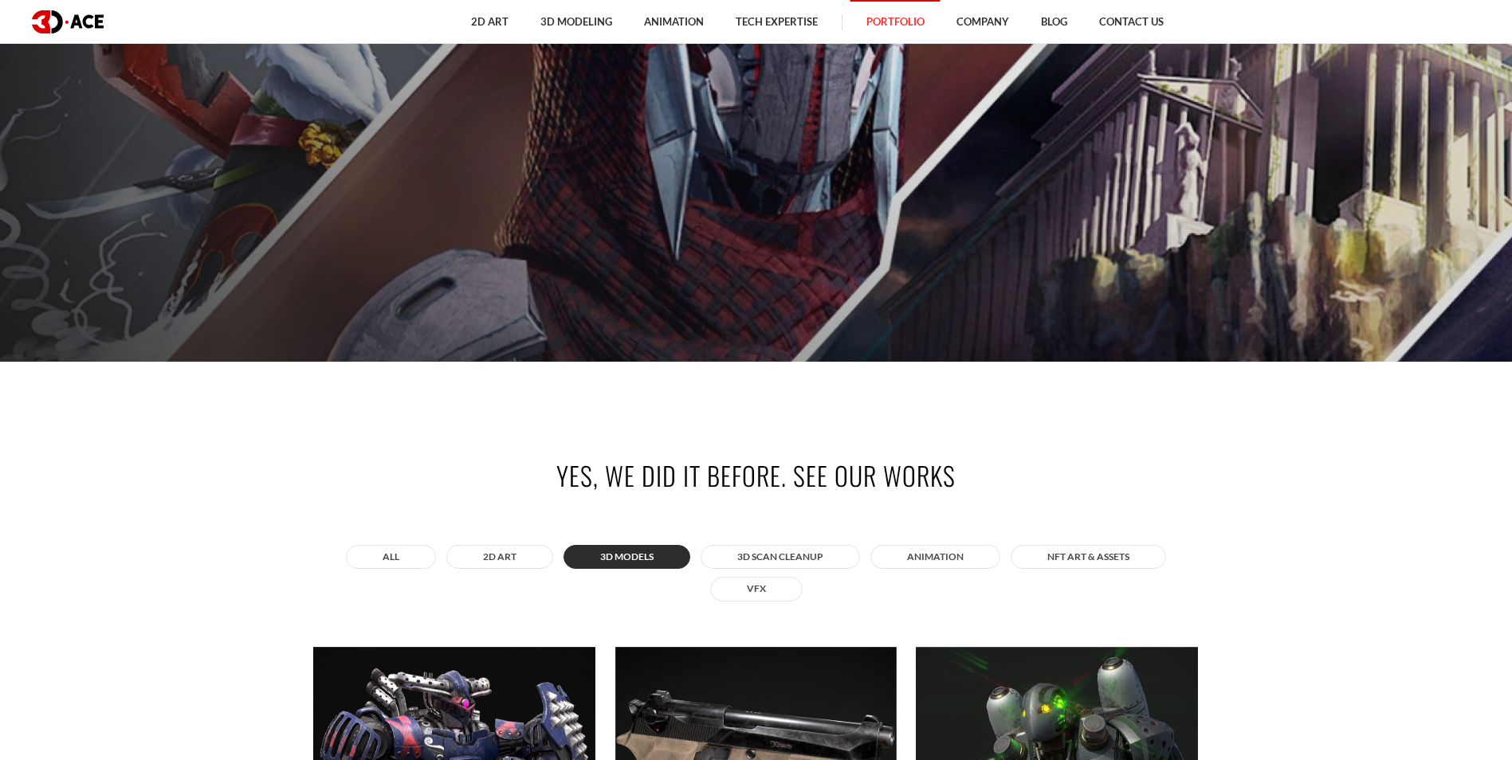
click at [615, 560] on button "3D MODELS" at bounding box center [627, 557] width 127 height 24
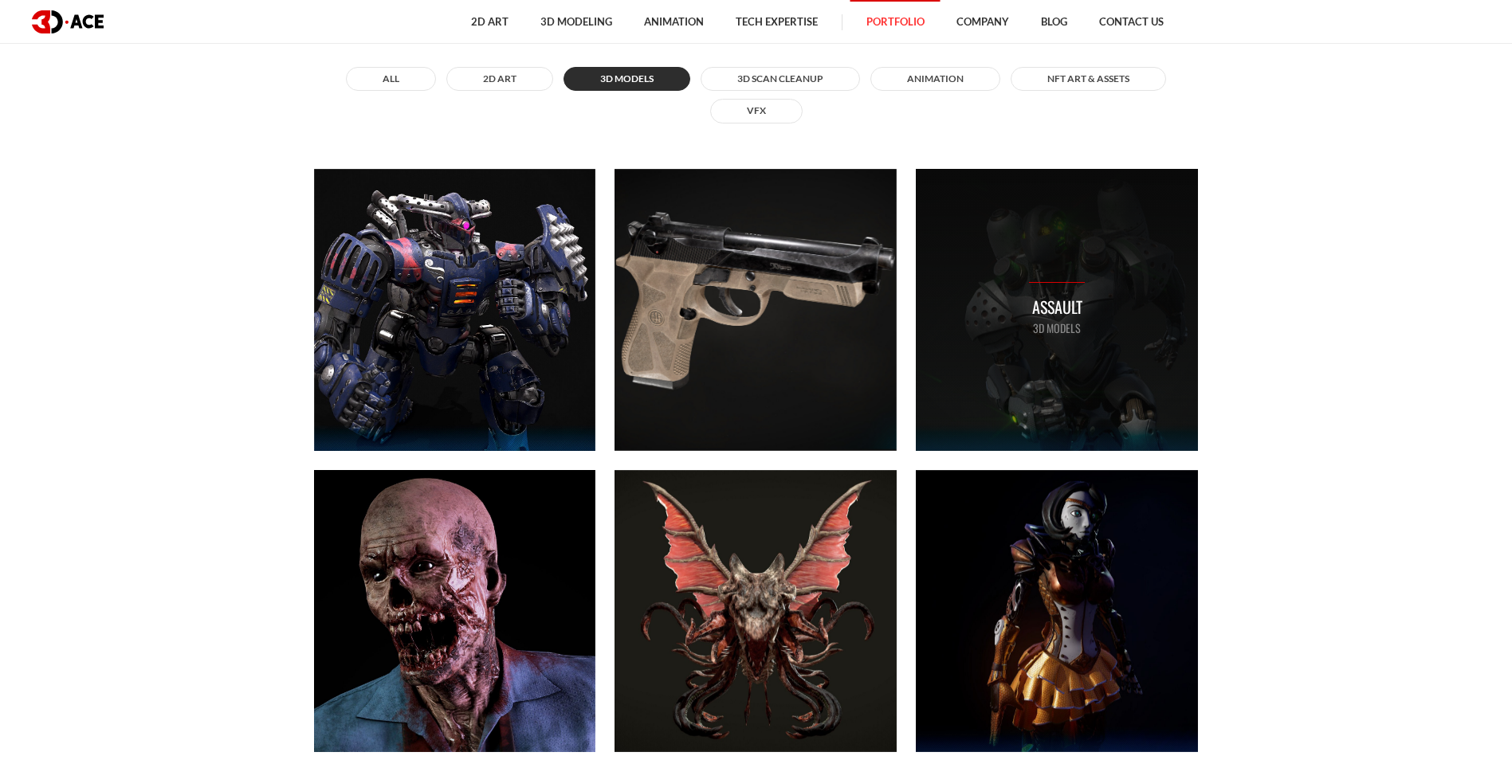
scroll to position [638, 0]
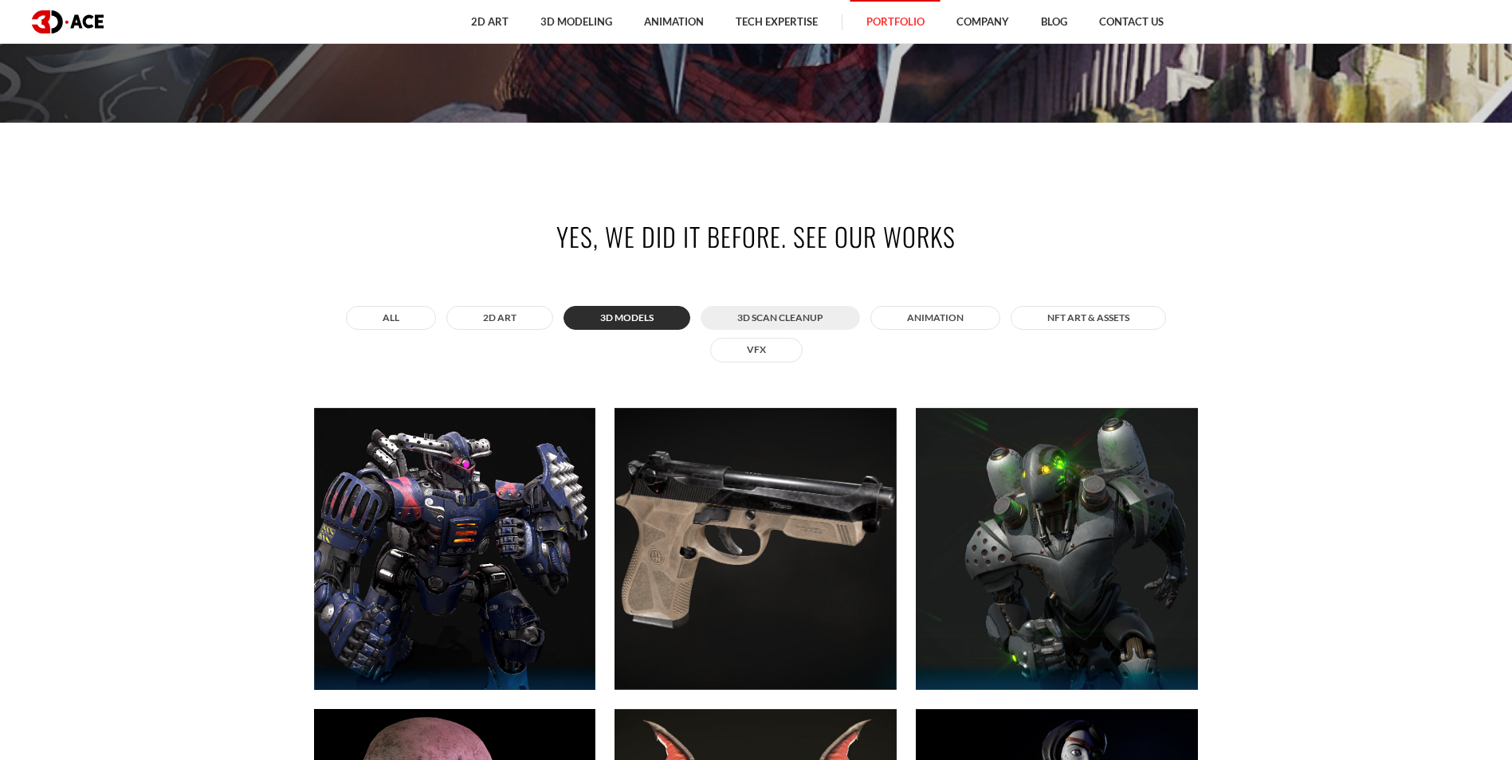
click at [834, 315] on button "3D Scan Cleanup" at bounding box center [780, 318] width 159 height 24
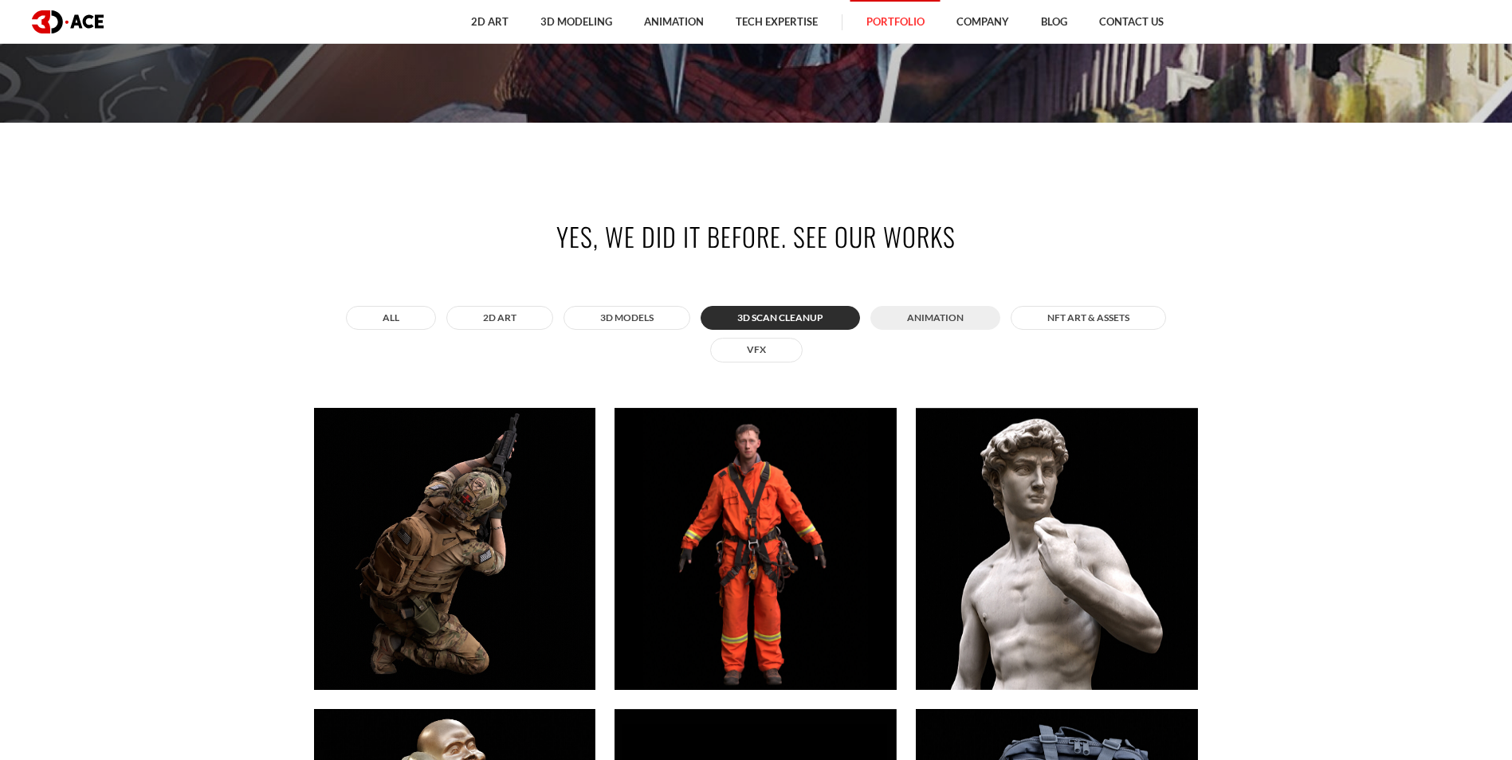
click at [925, 315] on button "ANIMATION" at bounding box center [935, 318] width 130 height 24
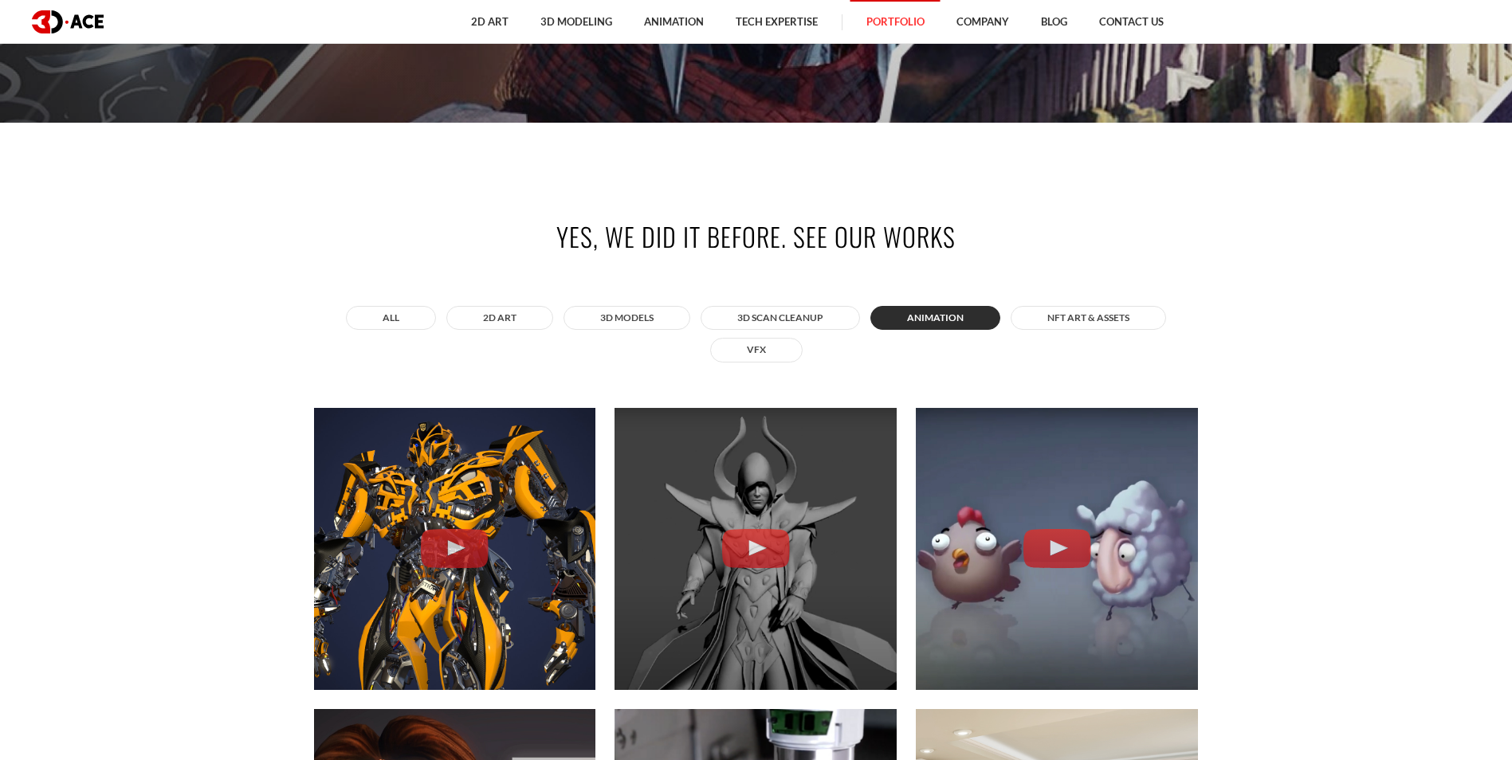
scroll to position [797, 0]
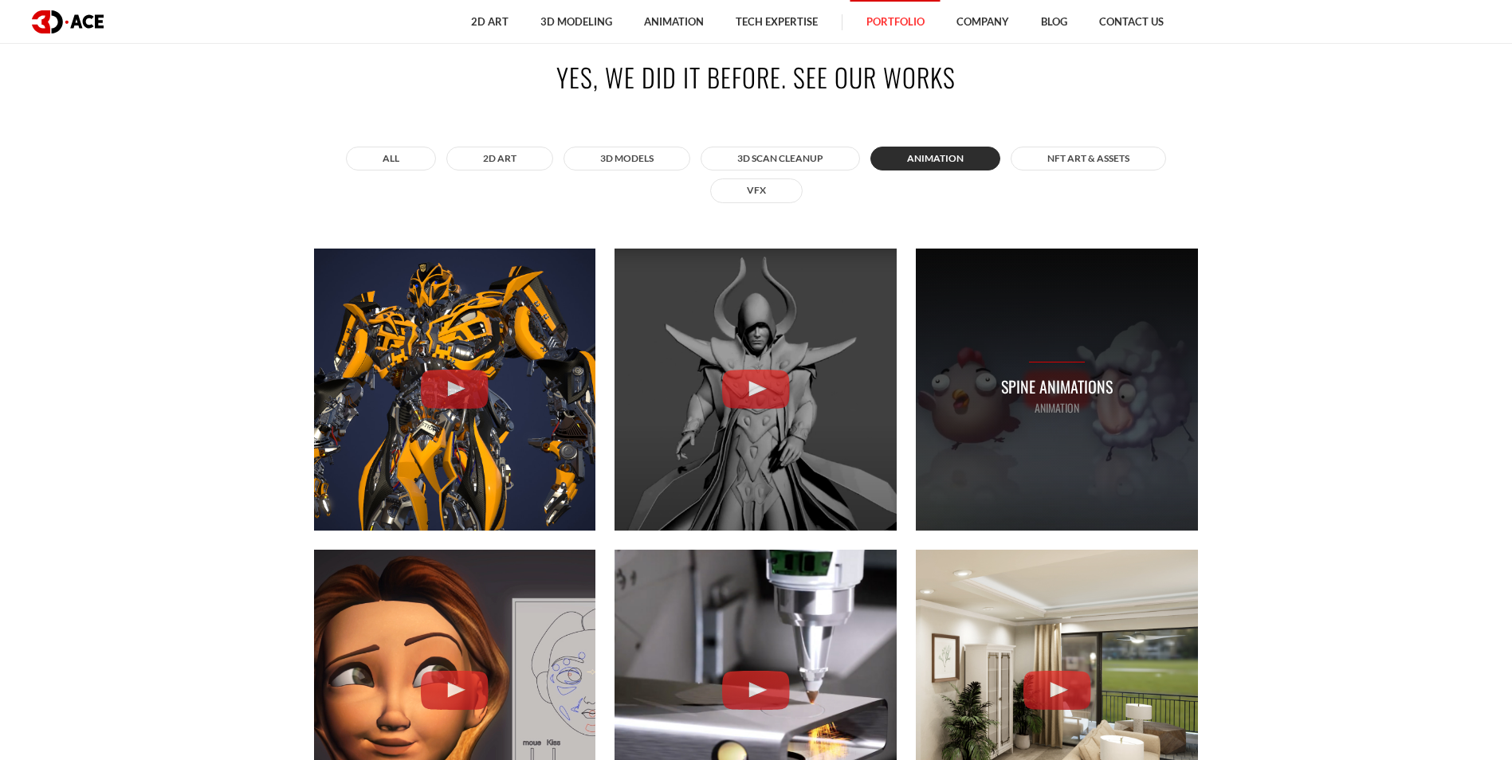
click at [1046, 391] on p "Spine Animations" at bounding box center [1057, 387] width 112 height 25
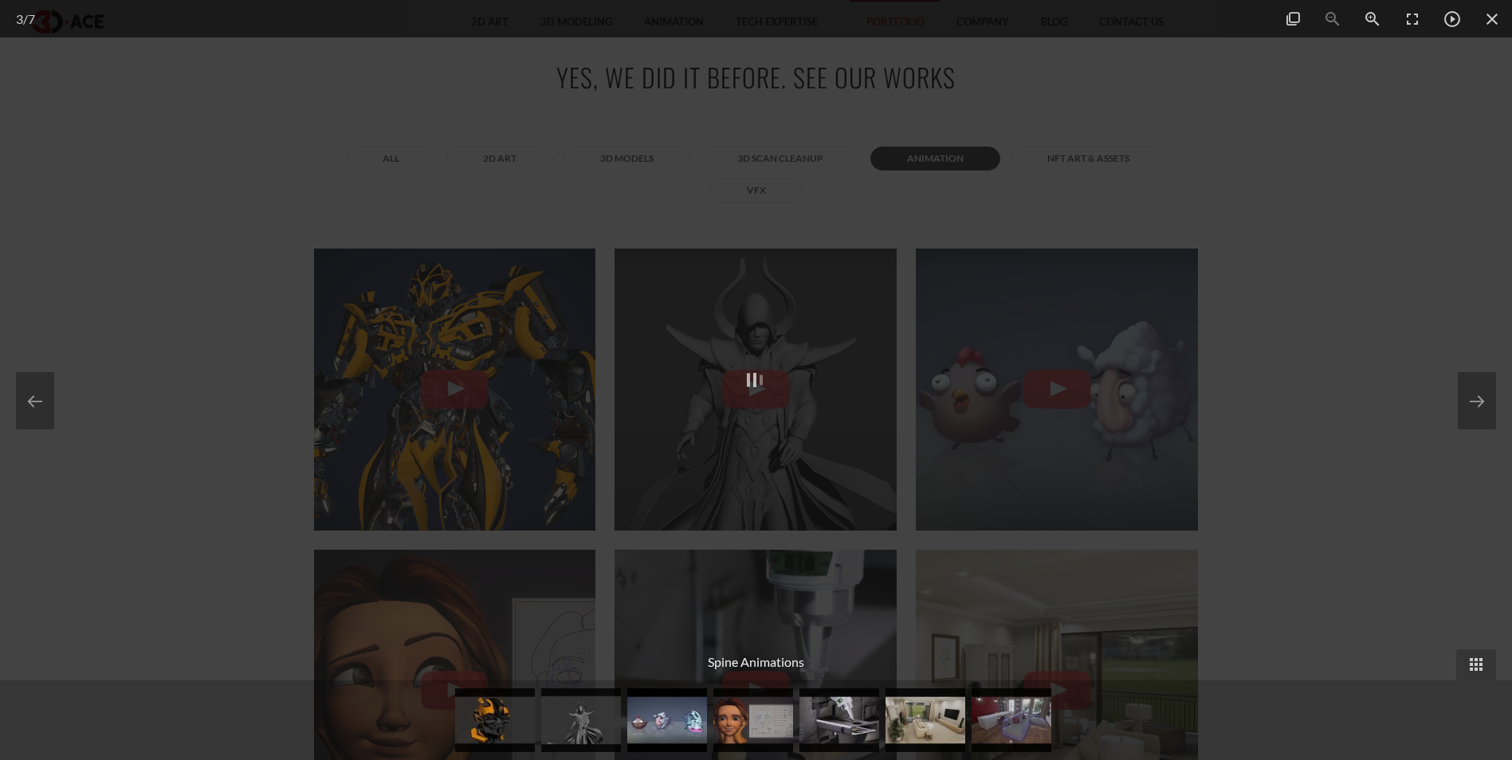
click at [1268, 407] on div at bounding box center [756, 380] width 1512 height 760
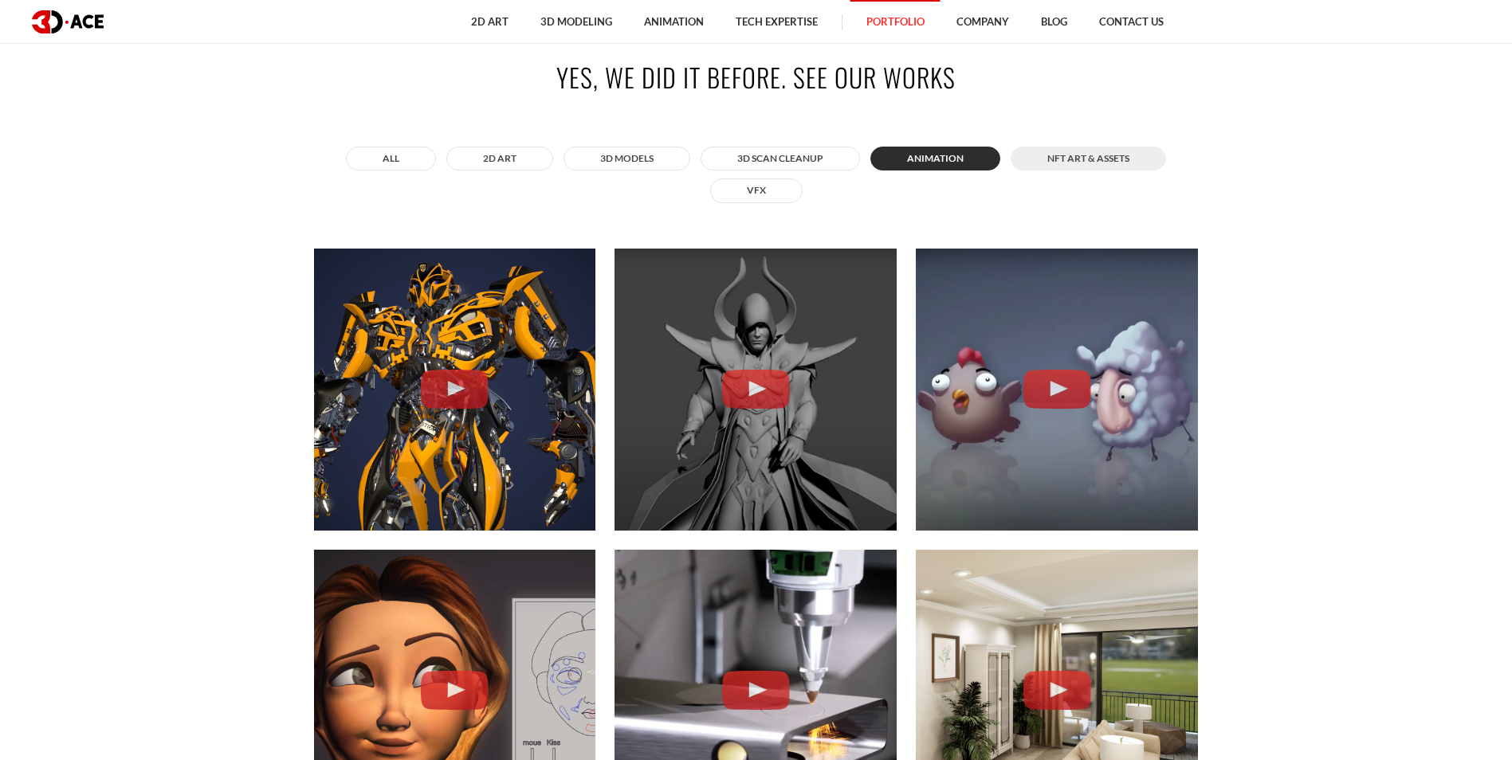
click at [1125, 149] on button "NFT art & assets" at bounding box center [1088, 159] width 155 height 24
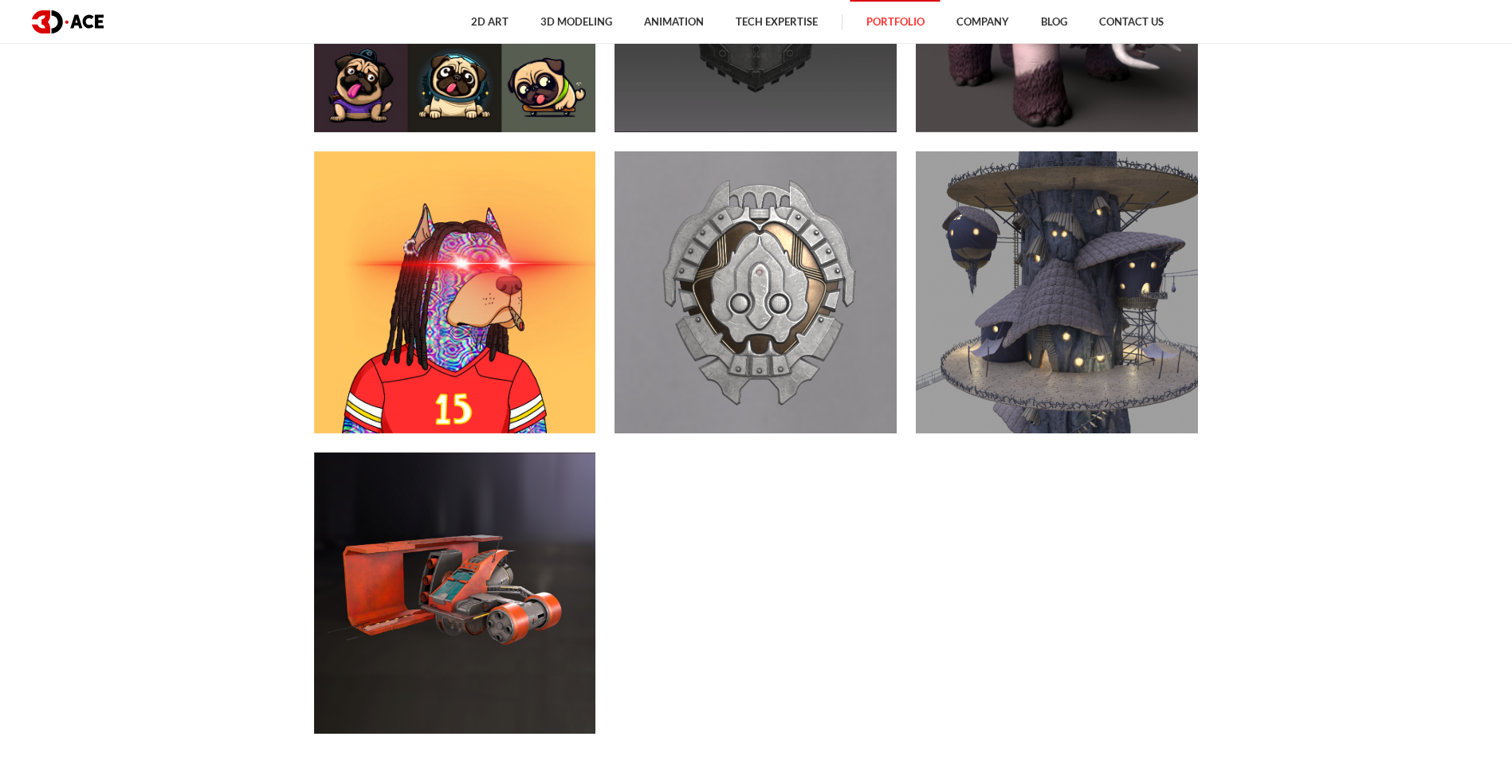
scroll to position [717, 0]
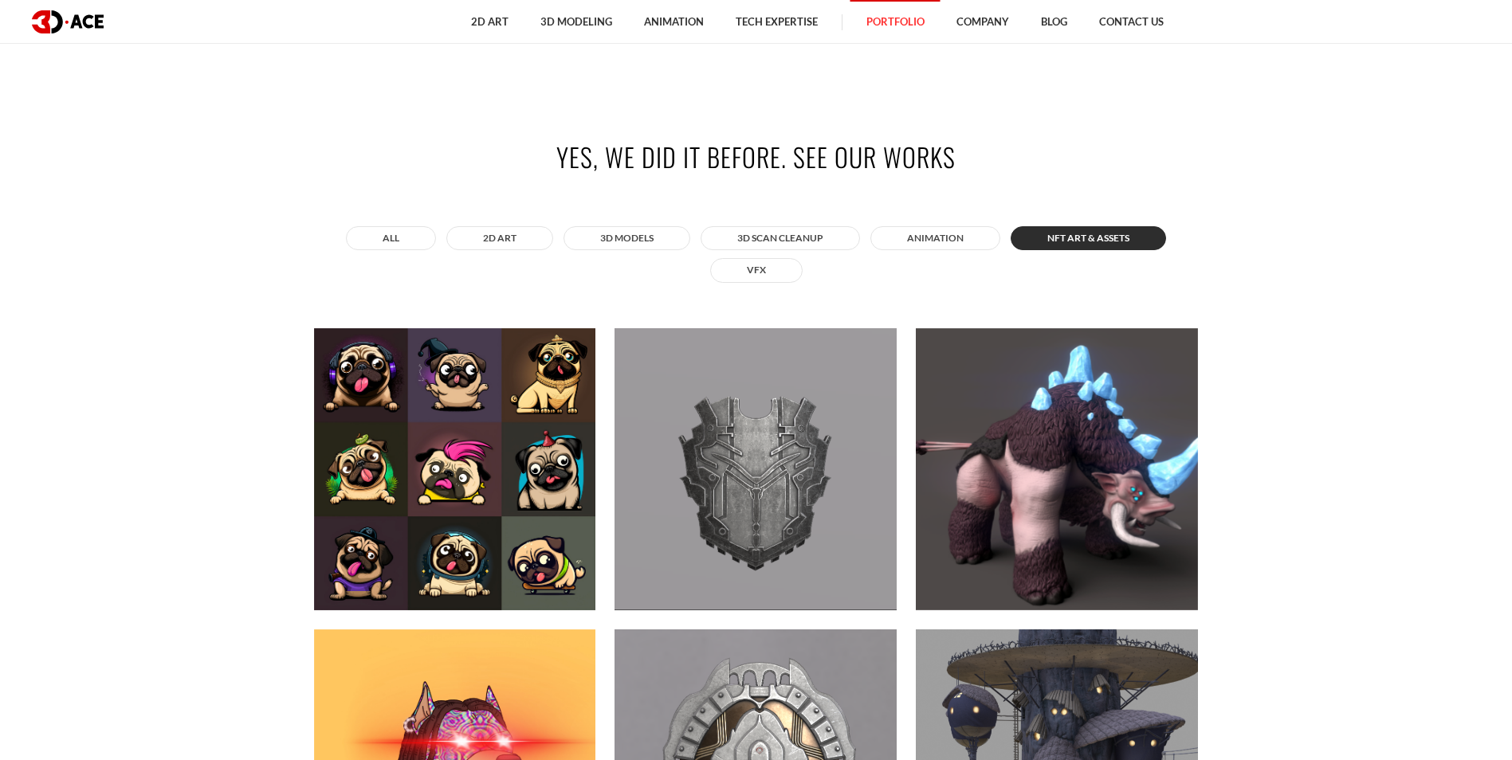
click at [768, 257] on div "All 2D ART 3D MODELS 3D Scan Cleanup ANIMATION NFT art & assets VFX" at bounding box center [756, 254] width 885 height 65
click at [780, 273] on button "VFX" at bounding box center [756, 270] width 92 height 24
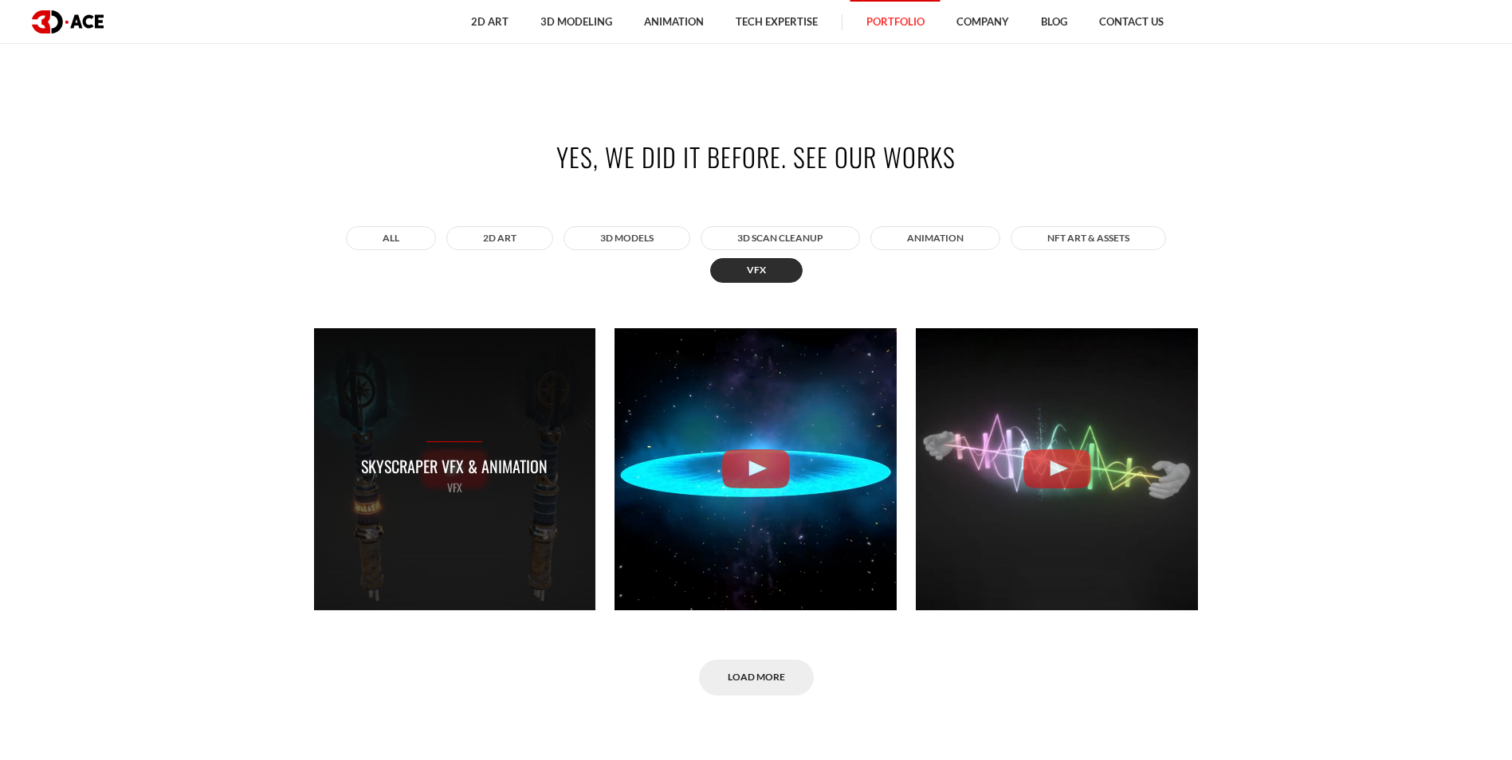
click at [451, 457] on p "Skyscraper VFX & Animation" at bounding box center [454, 466] width 187 height 25
